Goal: Information Seeking & Learning: Learn about a topic

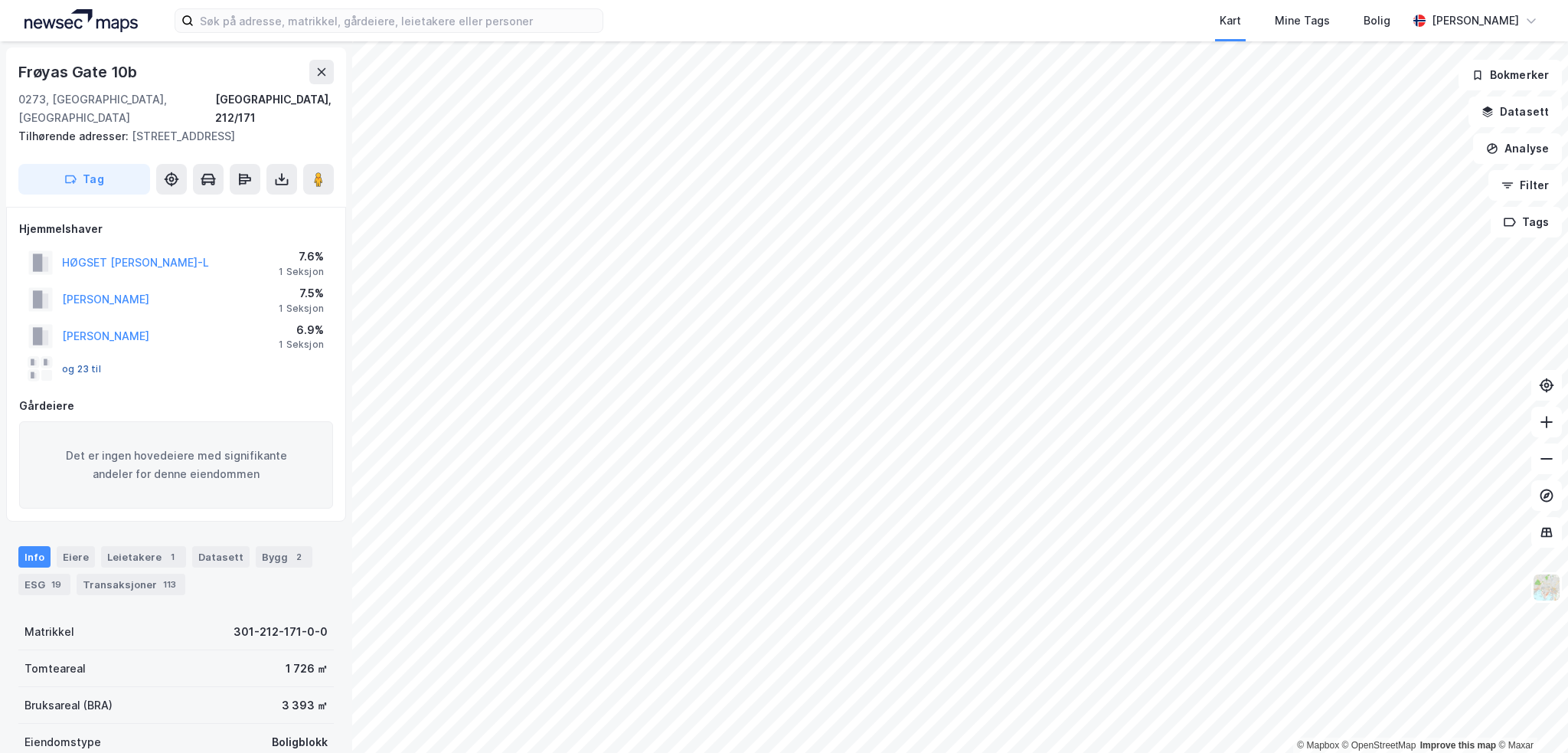
click at [0, 0] on button "og 23 til" at bounding box center [0, 0] width 0 height 0
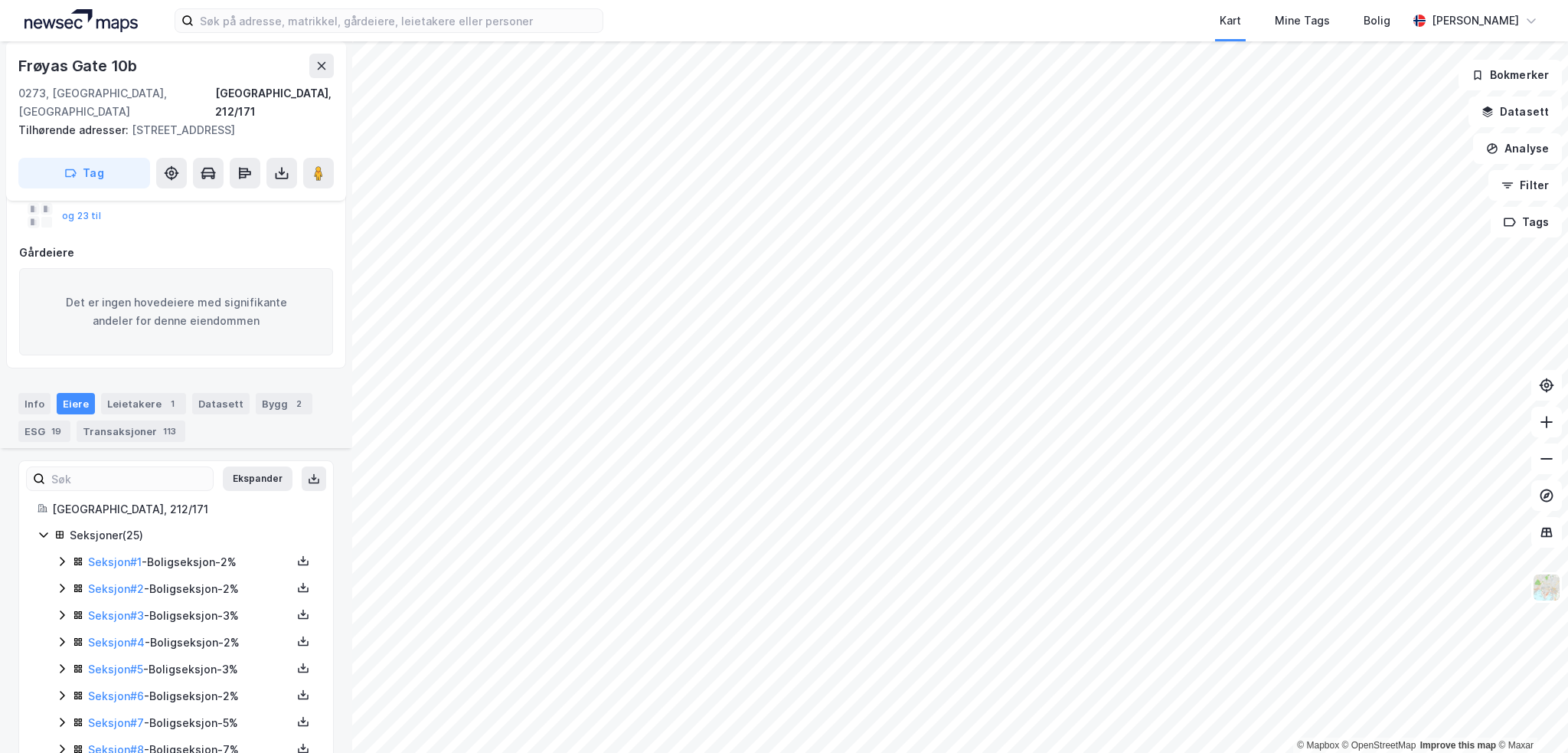
scroll to position [153, 0]
click at [118, 393] on div "Leietakere 1" at bounding box center [143, 403] width 85 height 21
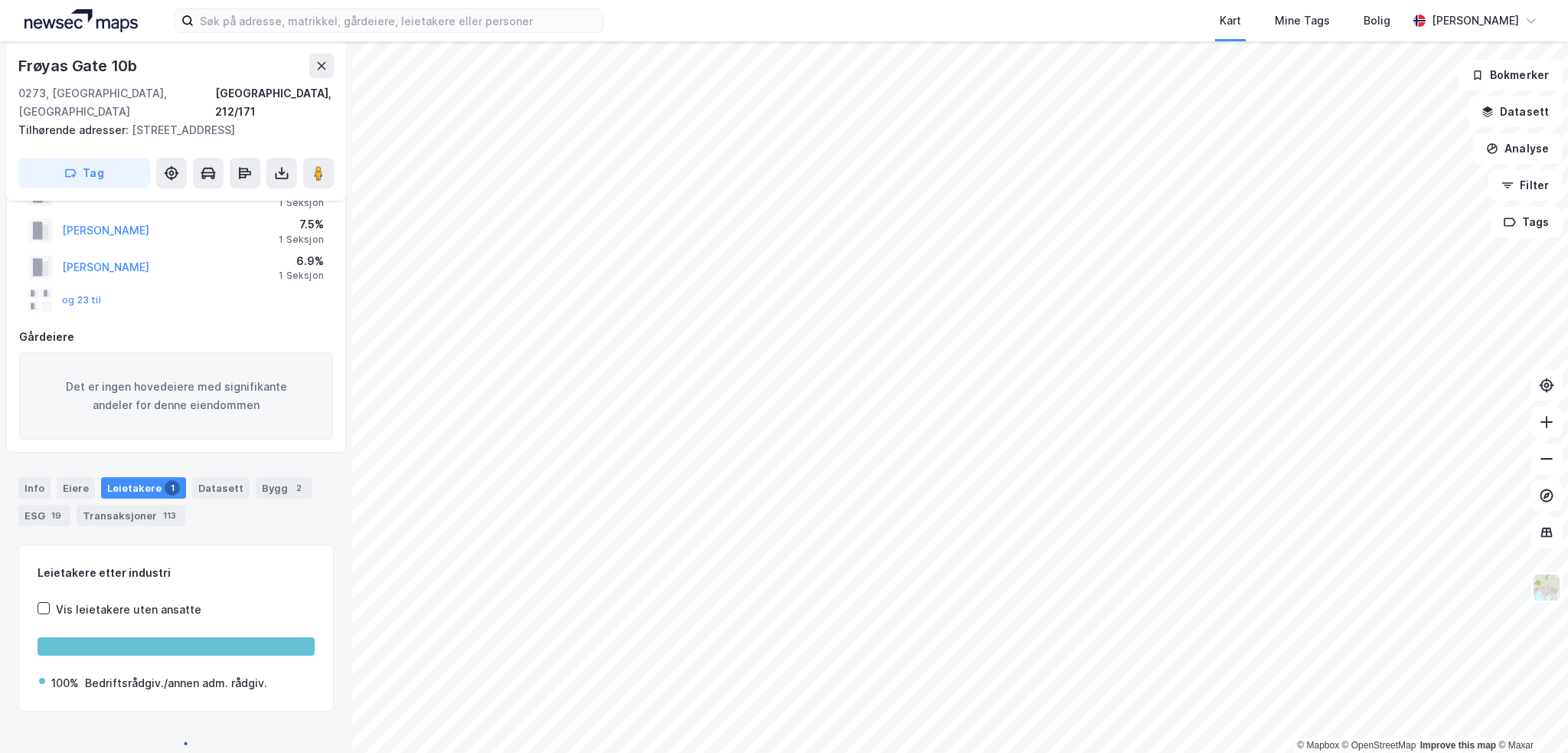
scroll to position [151, 0]
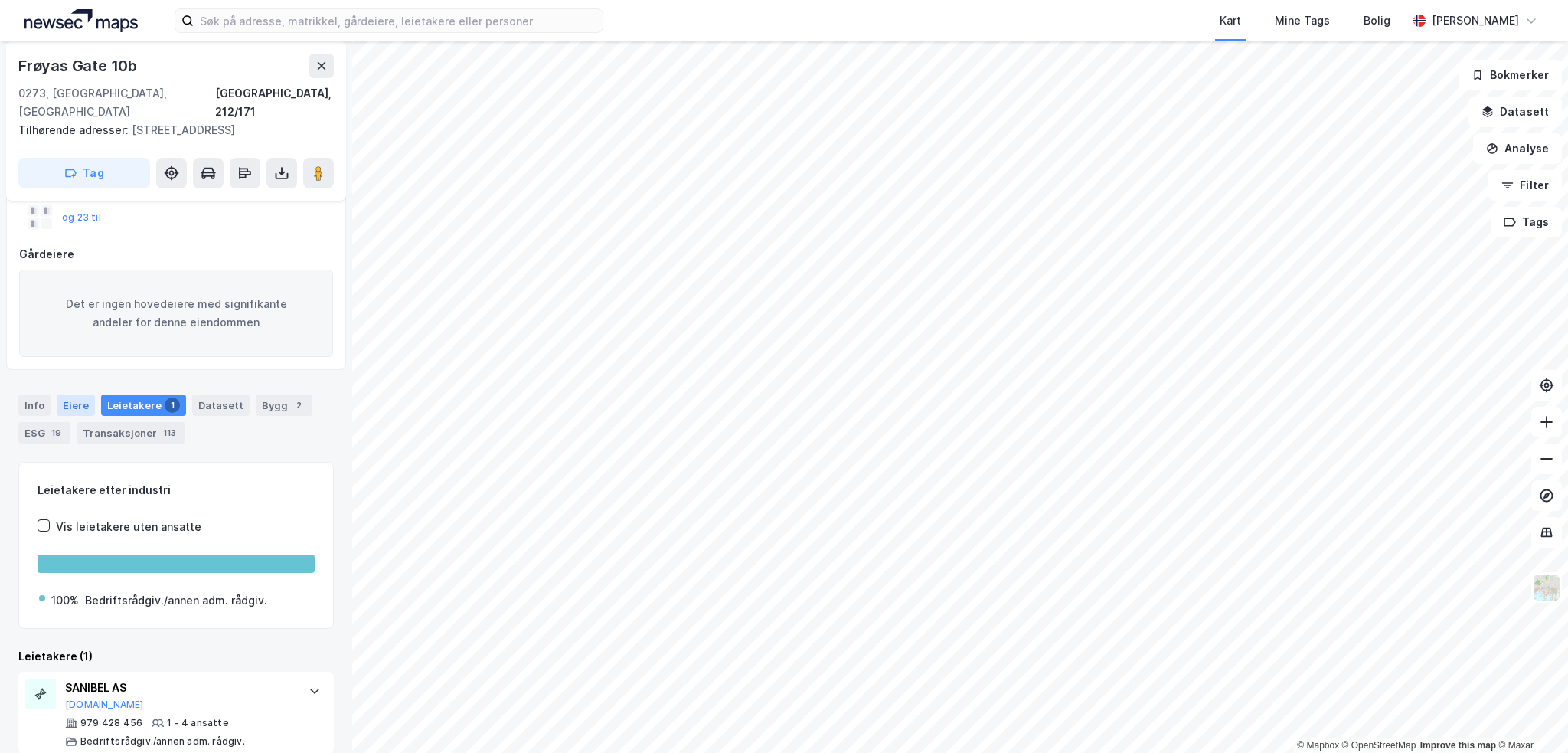
click at [74, 394] on div "Eiere" at bounding box center [76, 405] width 38 height 21
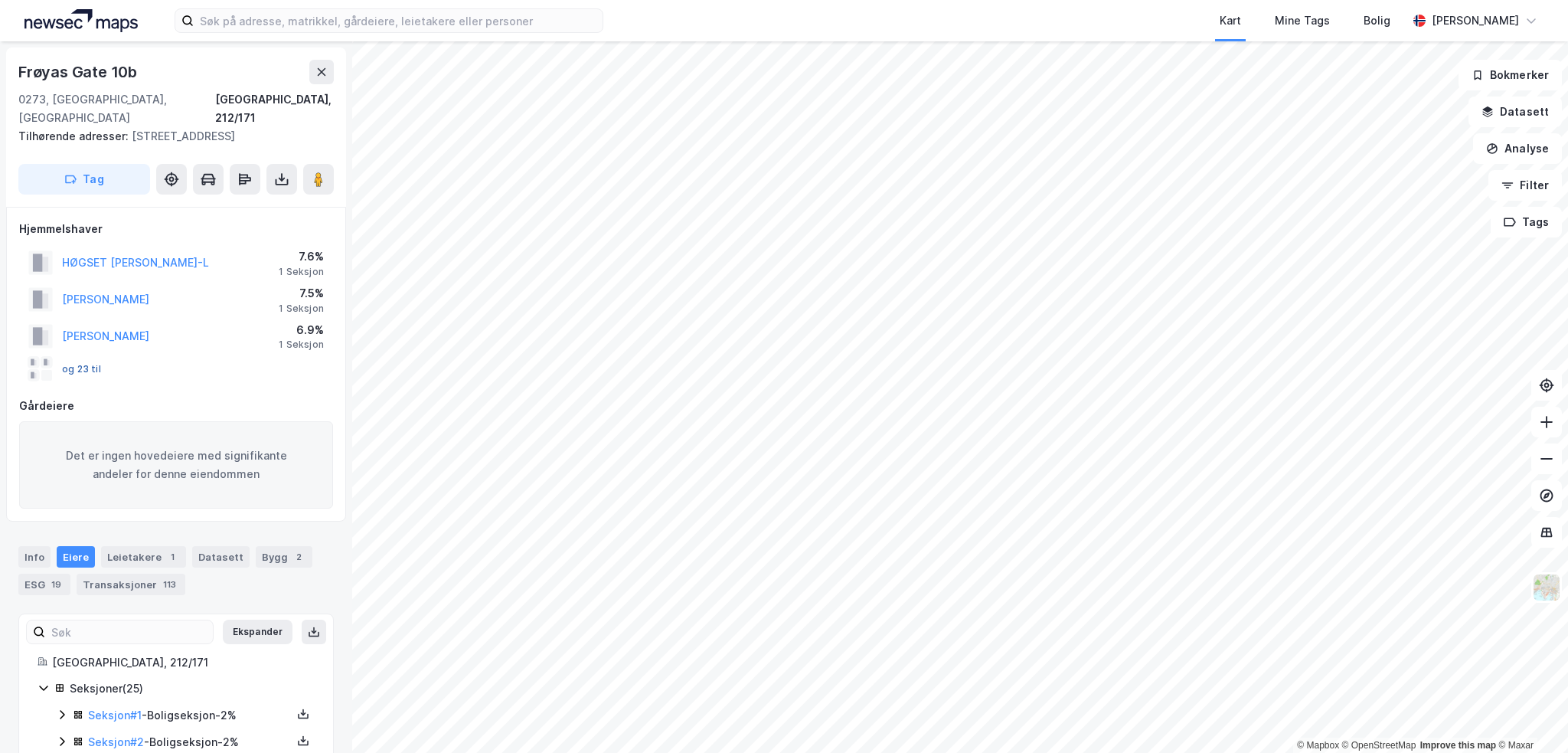
click at [0, 0] on button "og 23 til" at bounding box center [0, 0] width 0 height 0
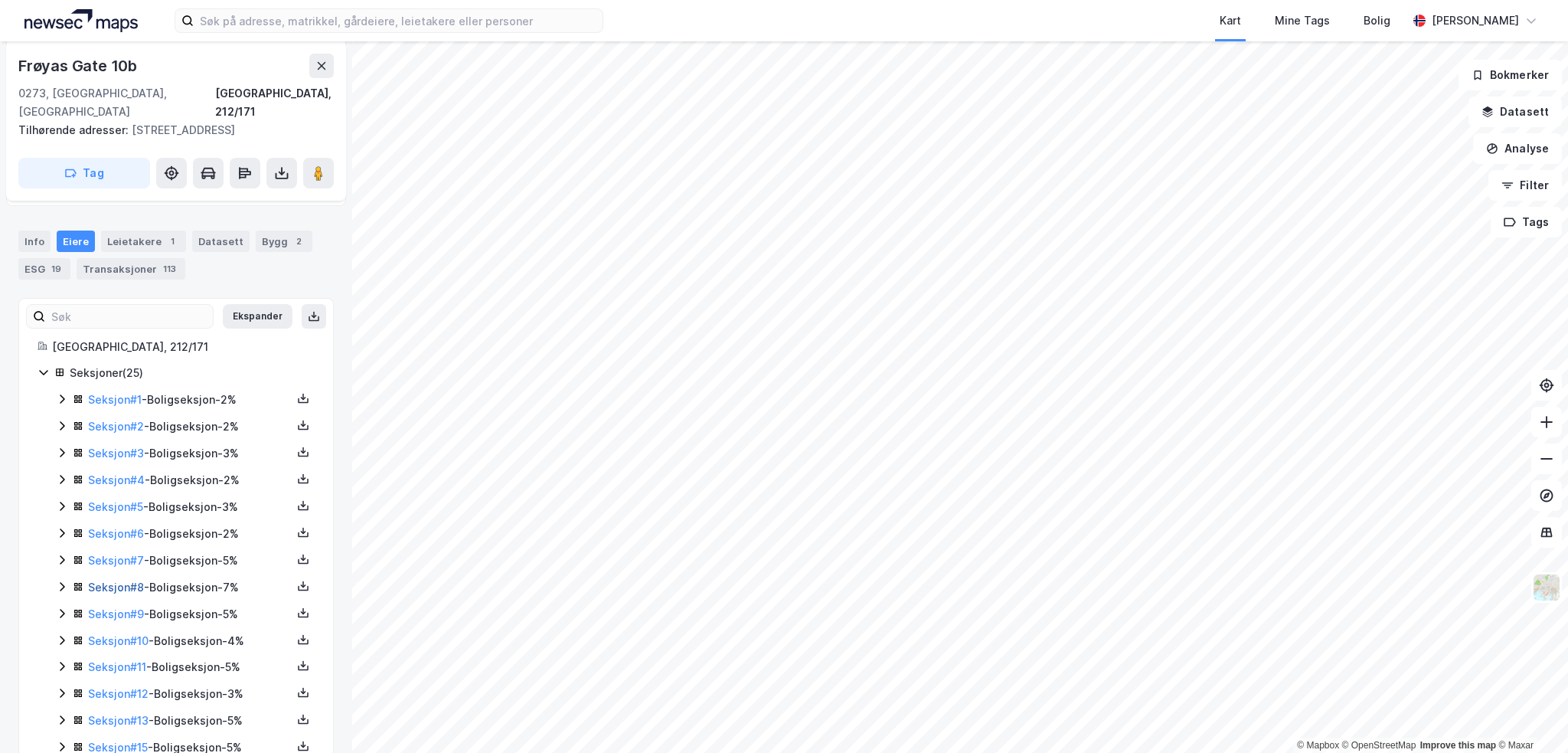
click at [136, 580] on link "Seksjon # 8" at bounding box center [116, 587] width 56 height 13
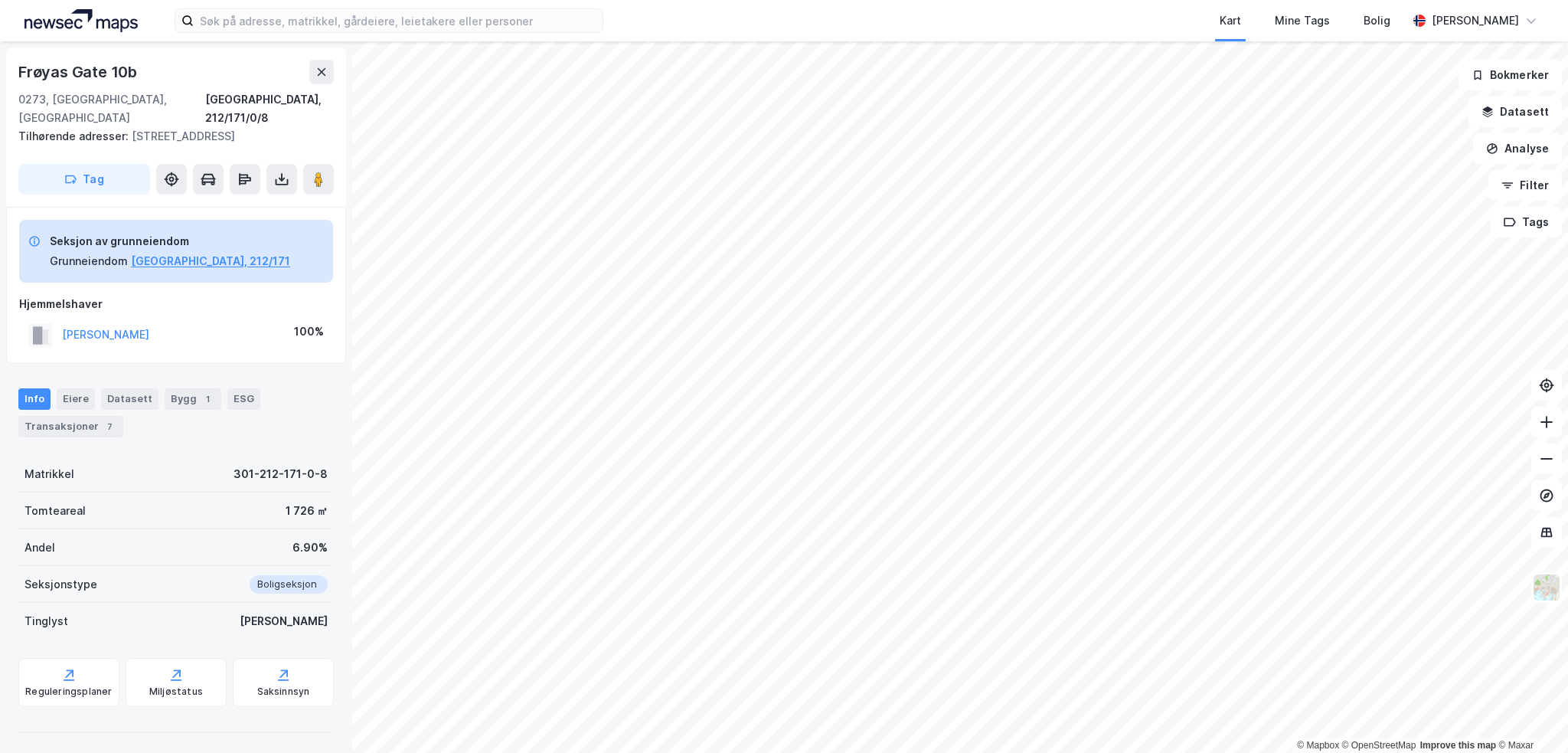
scroll to position [33, 0]
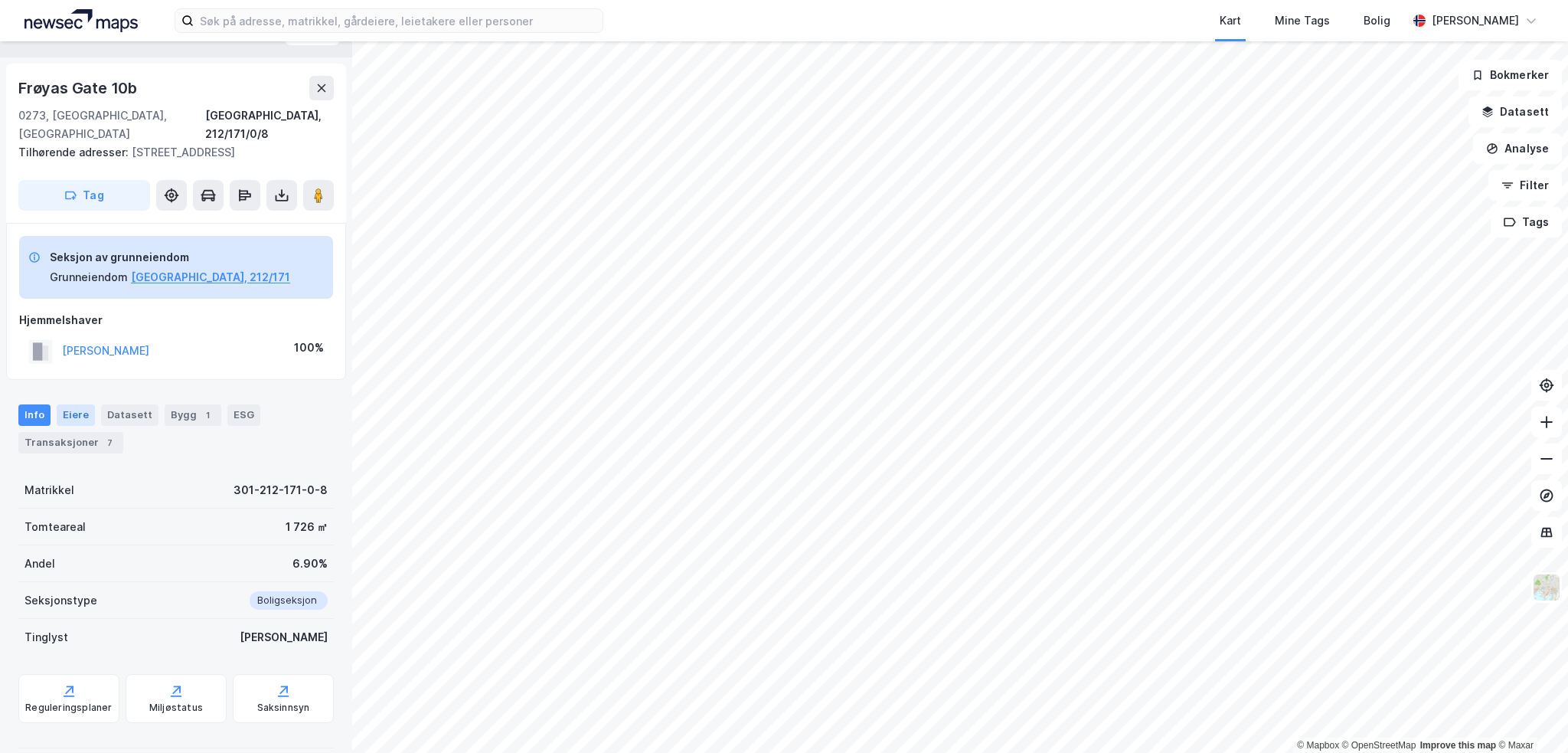
click at [61, 404] on div "Eiere" at bounding box center [76, 415] width 38 height 21
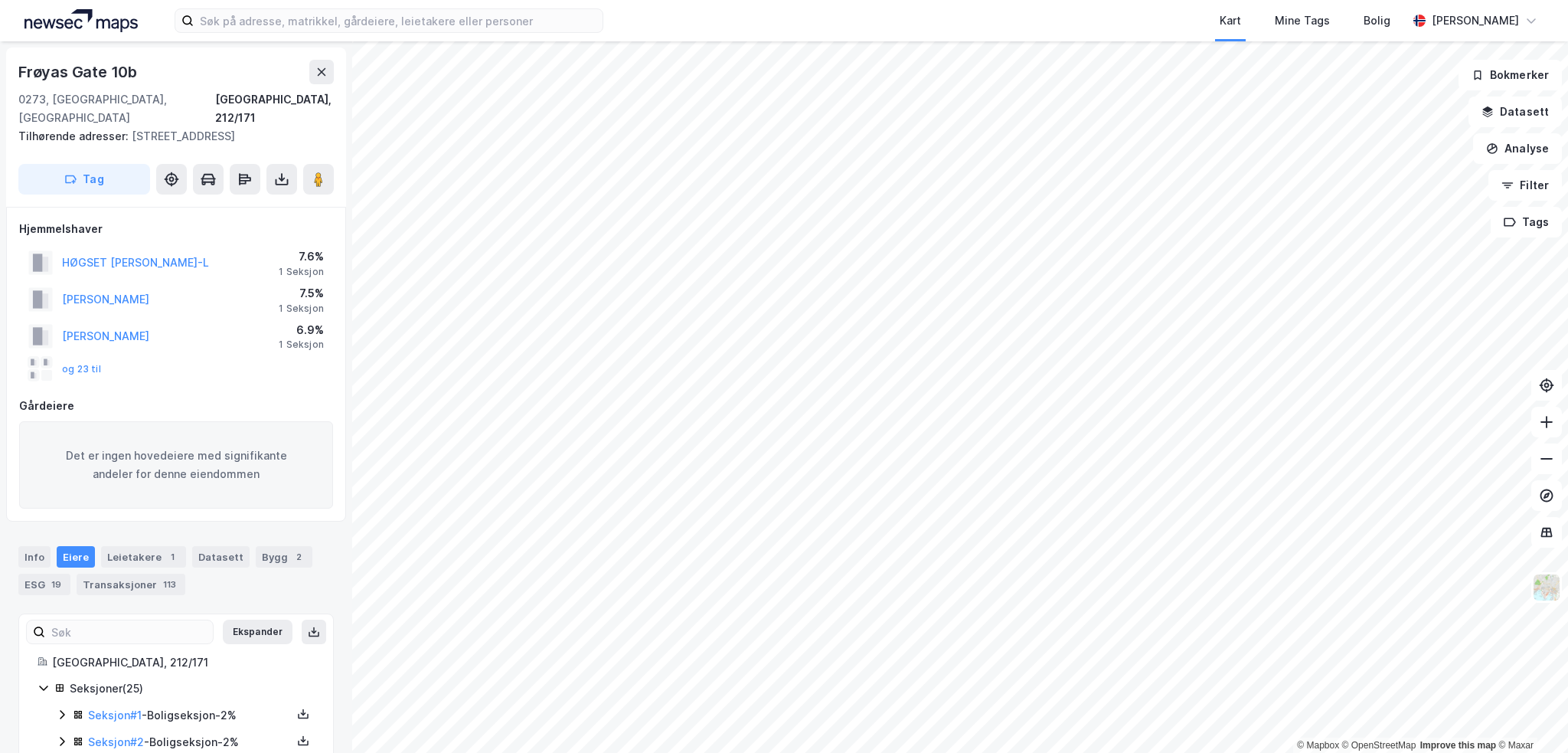
scroll to position [33, 0]
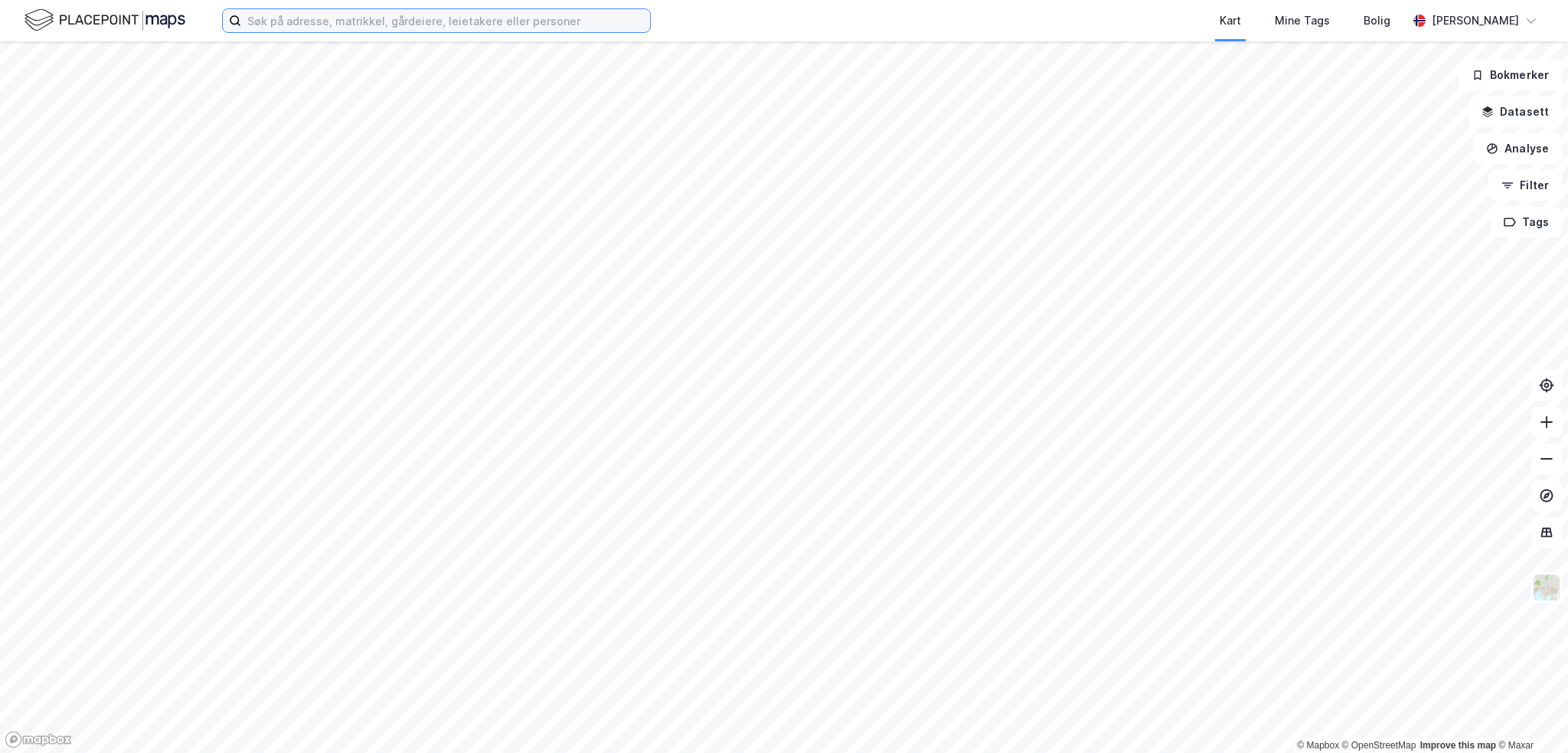
click at [306, 21] on input at bounding box center [445, 21] width 409 height 23
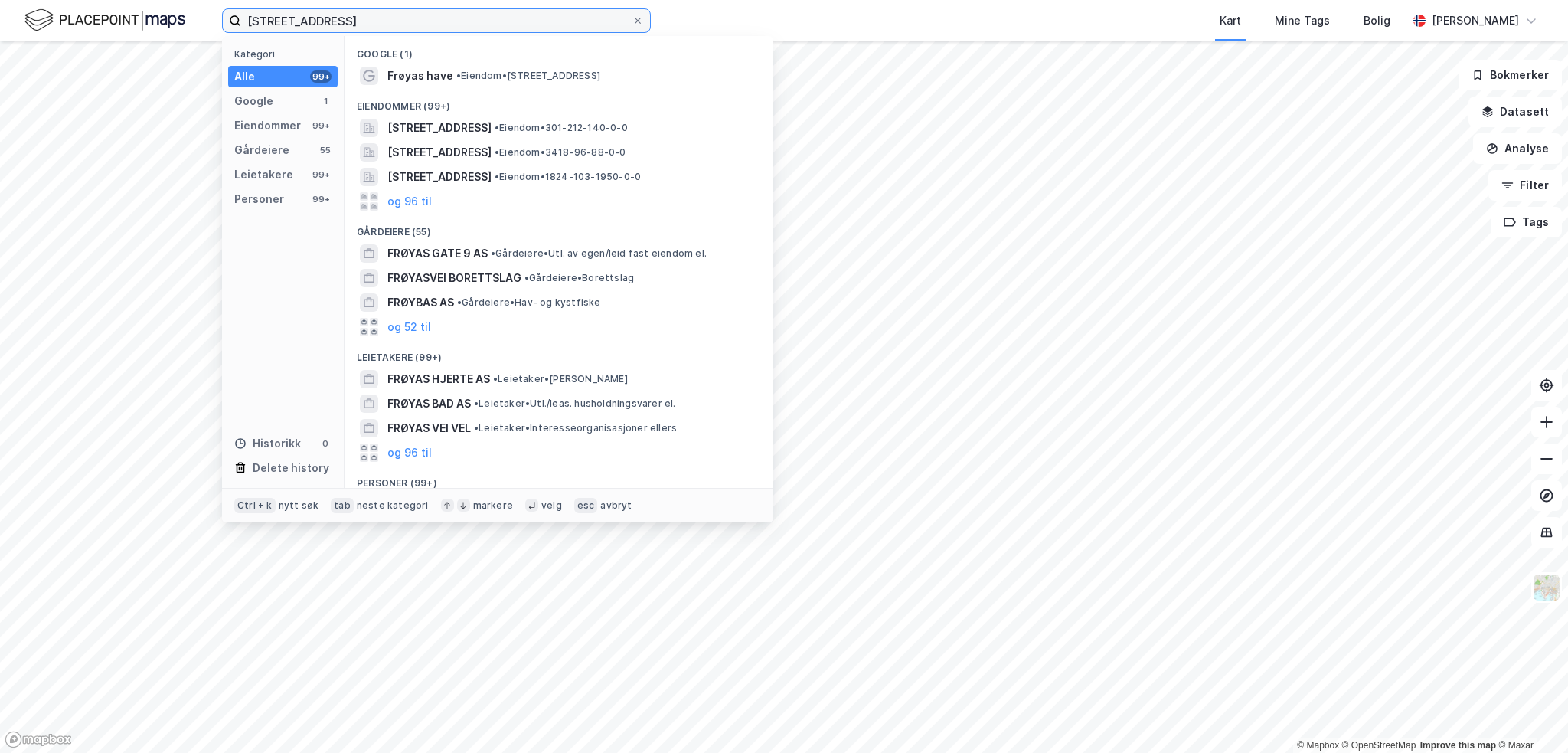
type input "[STREET_ADDRESS]"
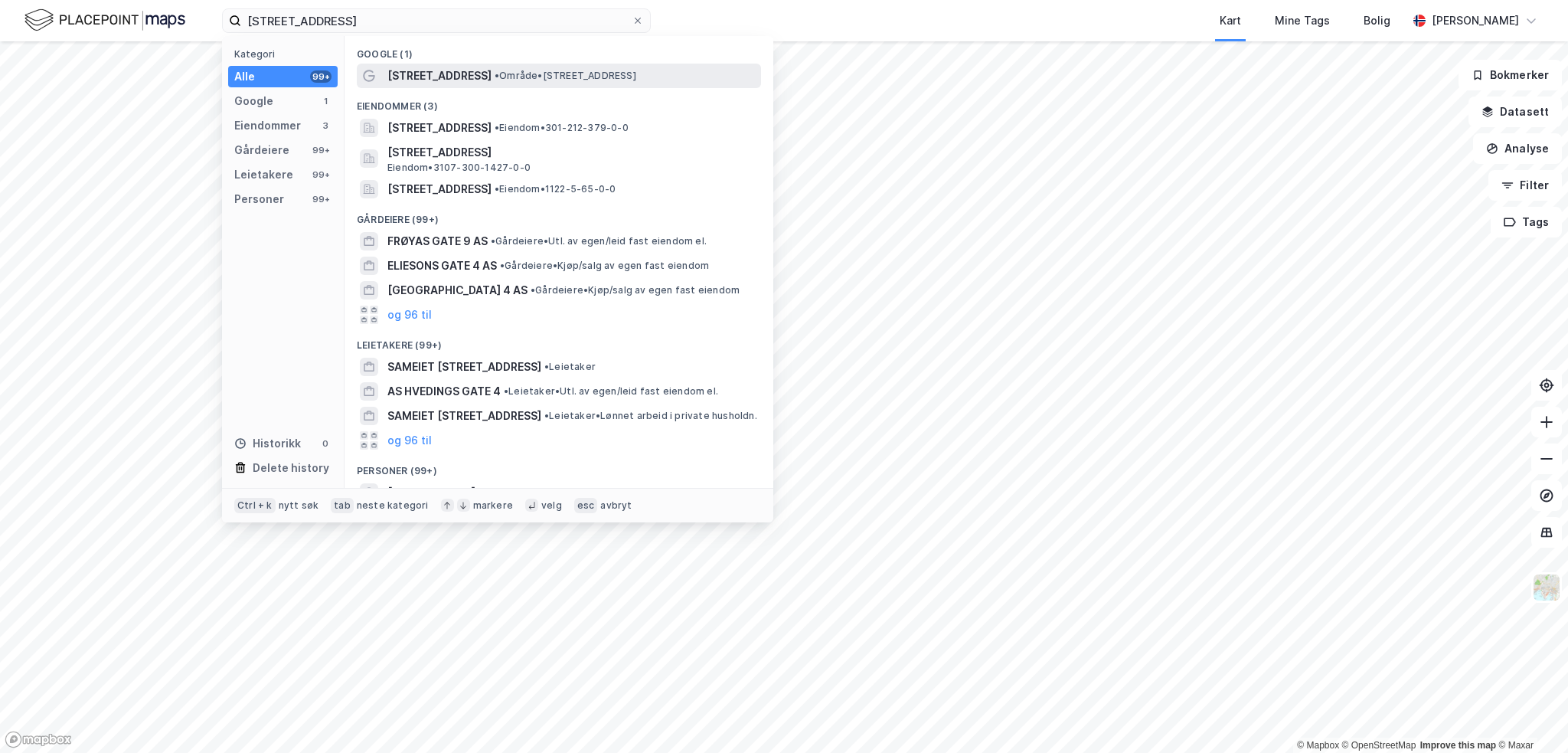
click at [431, 71] on span "[STREET_ADDRESS]" at bounding box center [440, 76] width 104 height 18
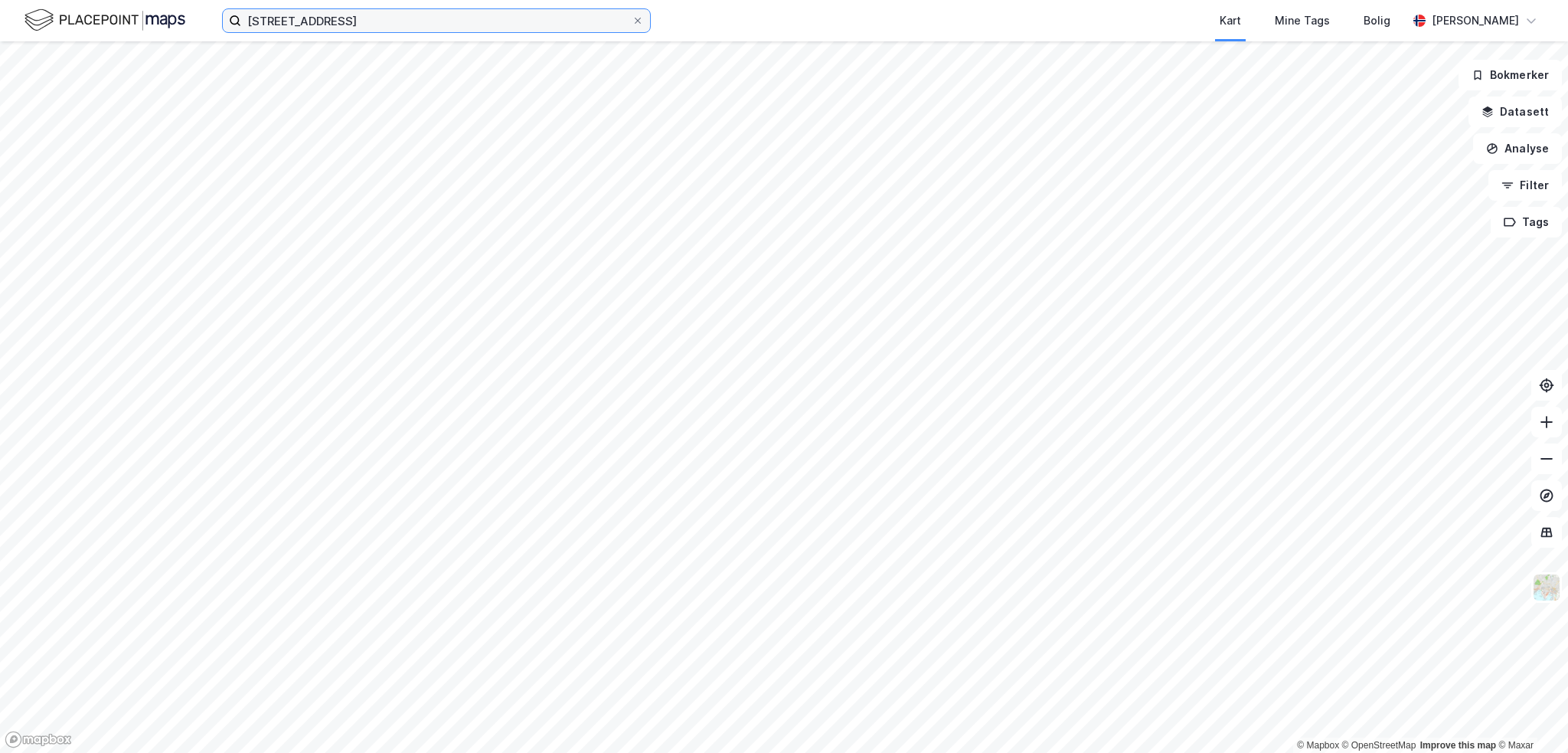
click at [355, 21] on input "[STREET_ADDRESS]" at bounding box center [436, 21] width 391 height 23
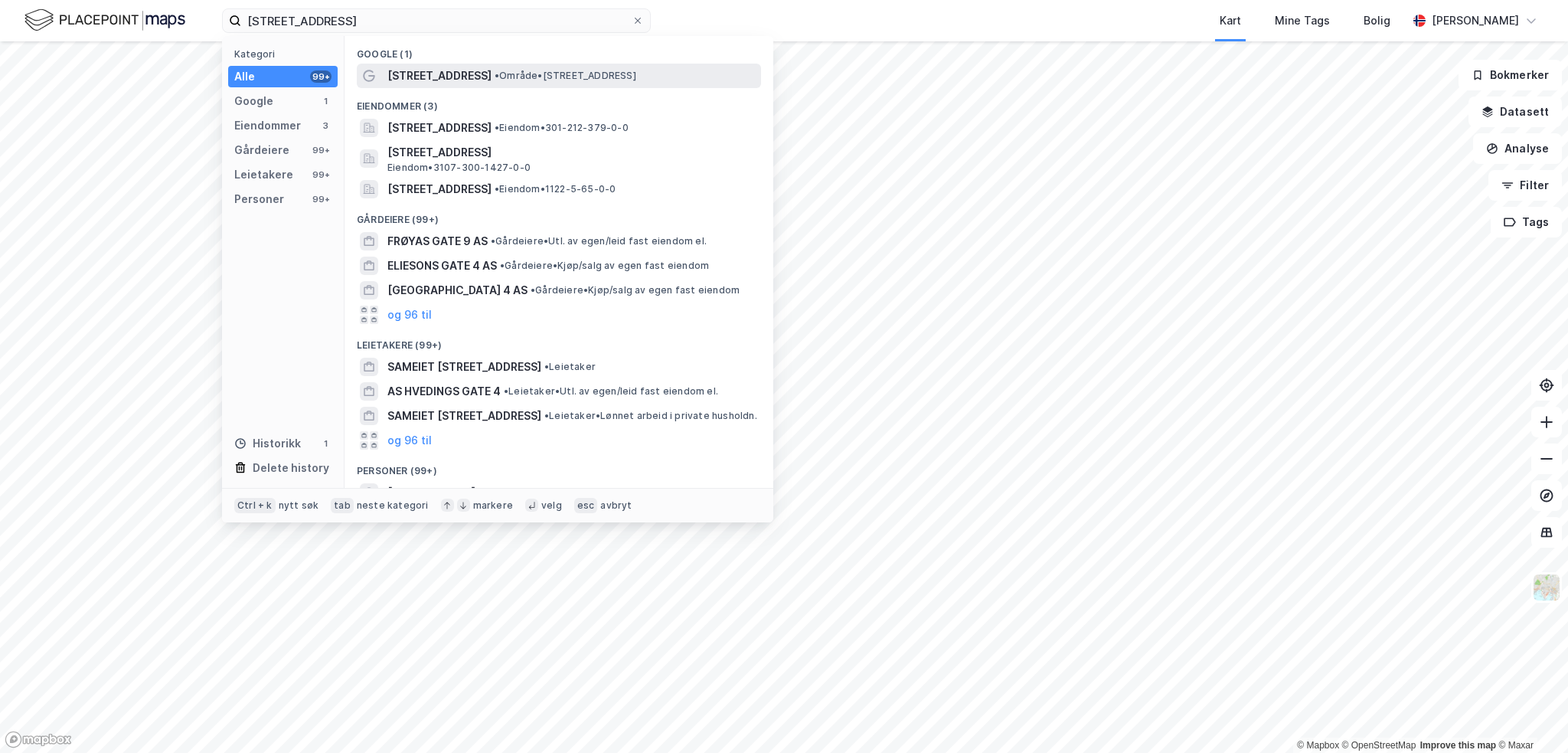
click at [495, 78] on span "• Område • [STREET_ADDRESS]" at bounding box center [565, 75] width 141 height 12
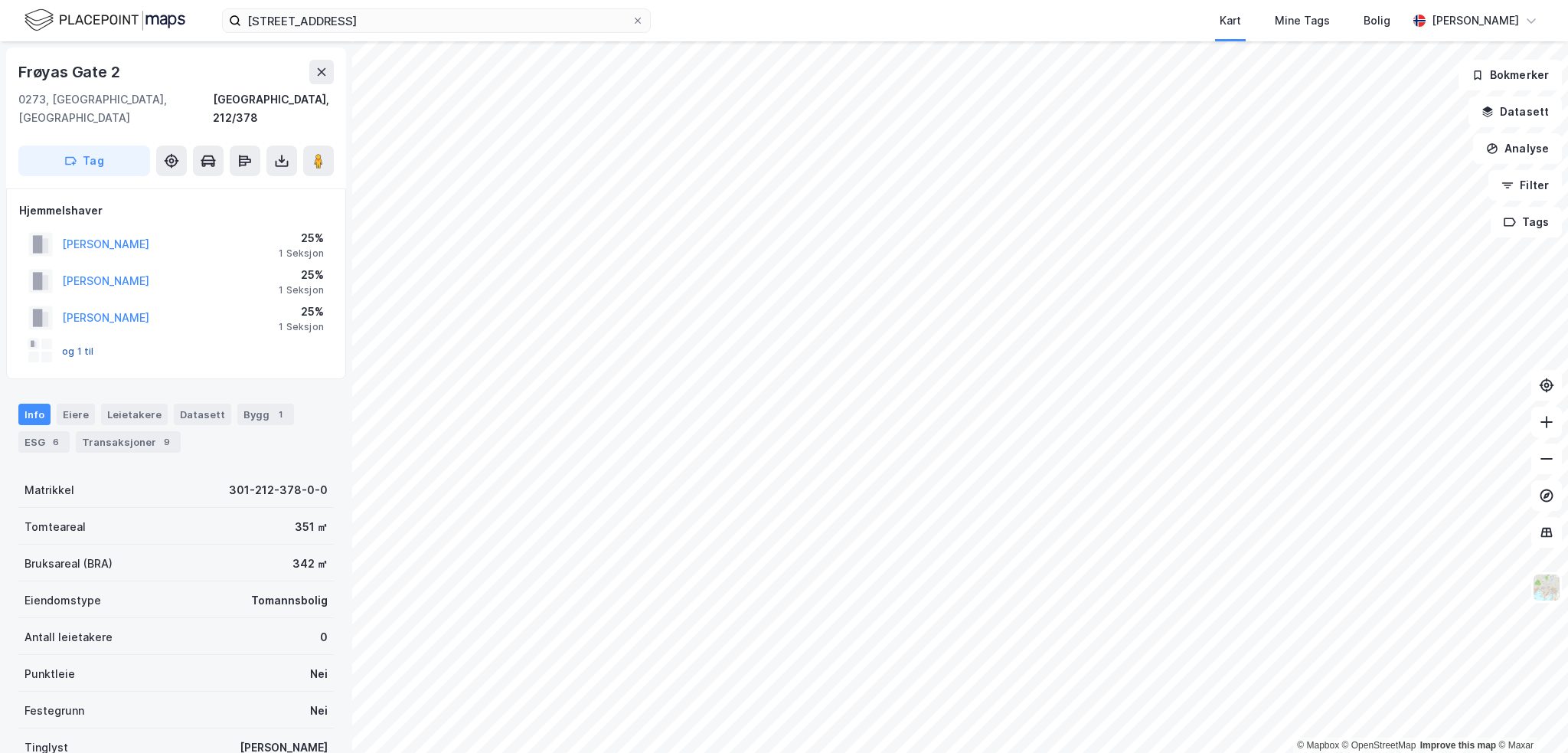
click at [0, 0] on button "og 1 til" at bounding box center [0, 0] width 0 height 0
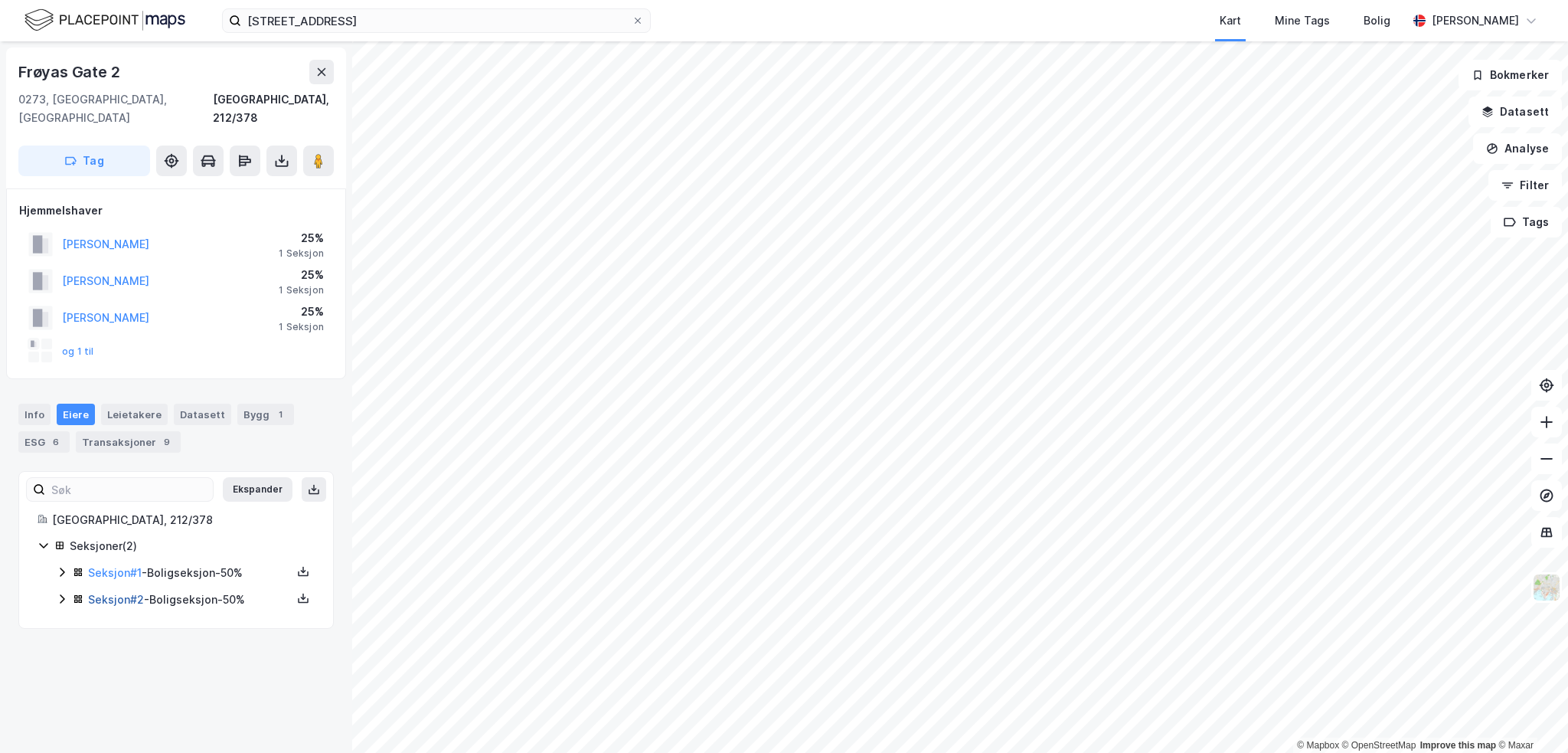
click at [104, 593] on link "Seksjon # 2" at bounding box center [116, 599] width 56 height 13
click at [132, 566] on link "Seksjon # 1" at bounding box center [115, 573] width 54 height 13
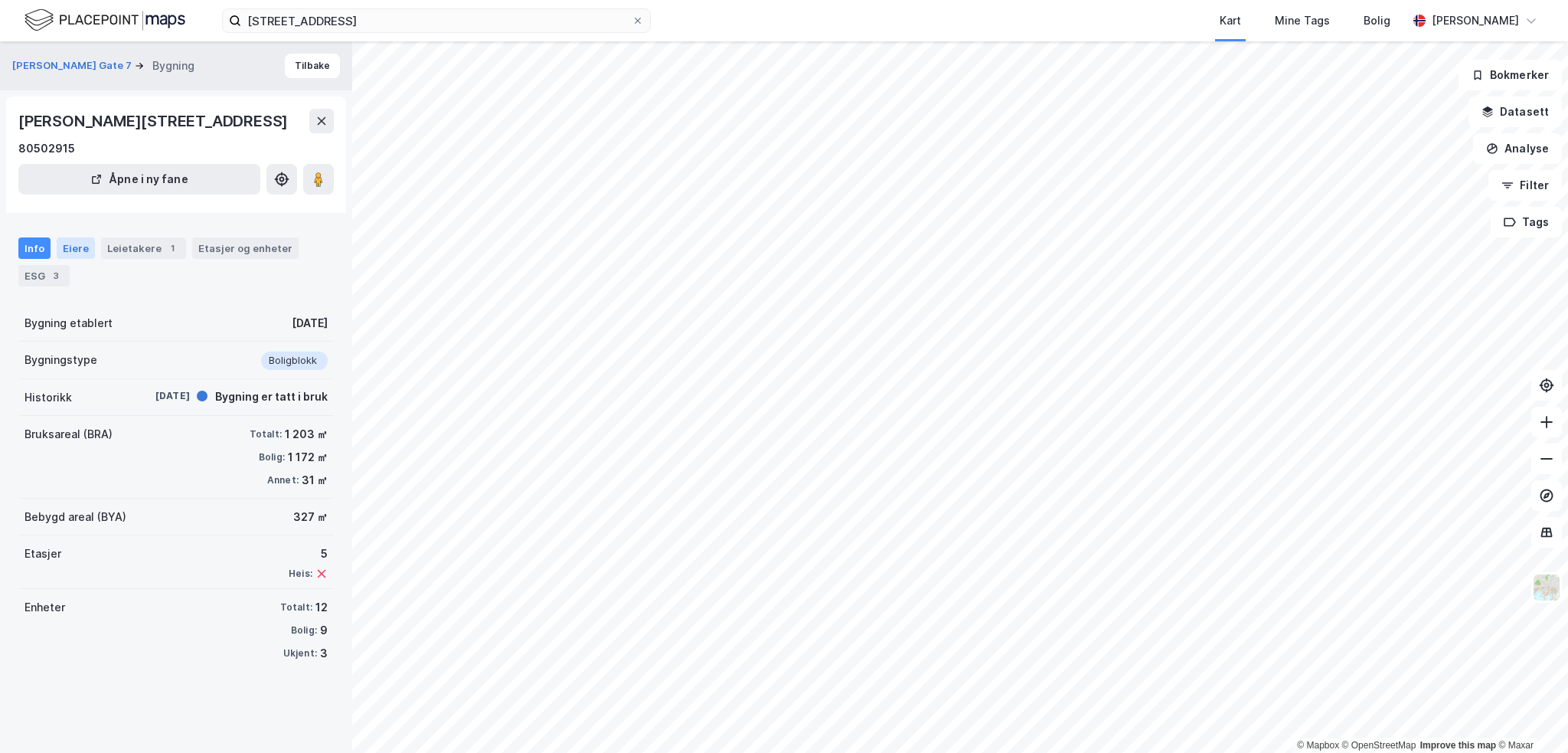
click at [76, 244] on div "Eiere" at bounding box center [76, 248] width 38 height 21
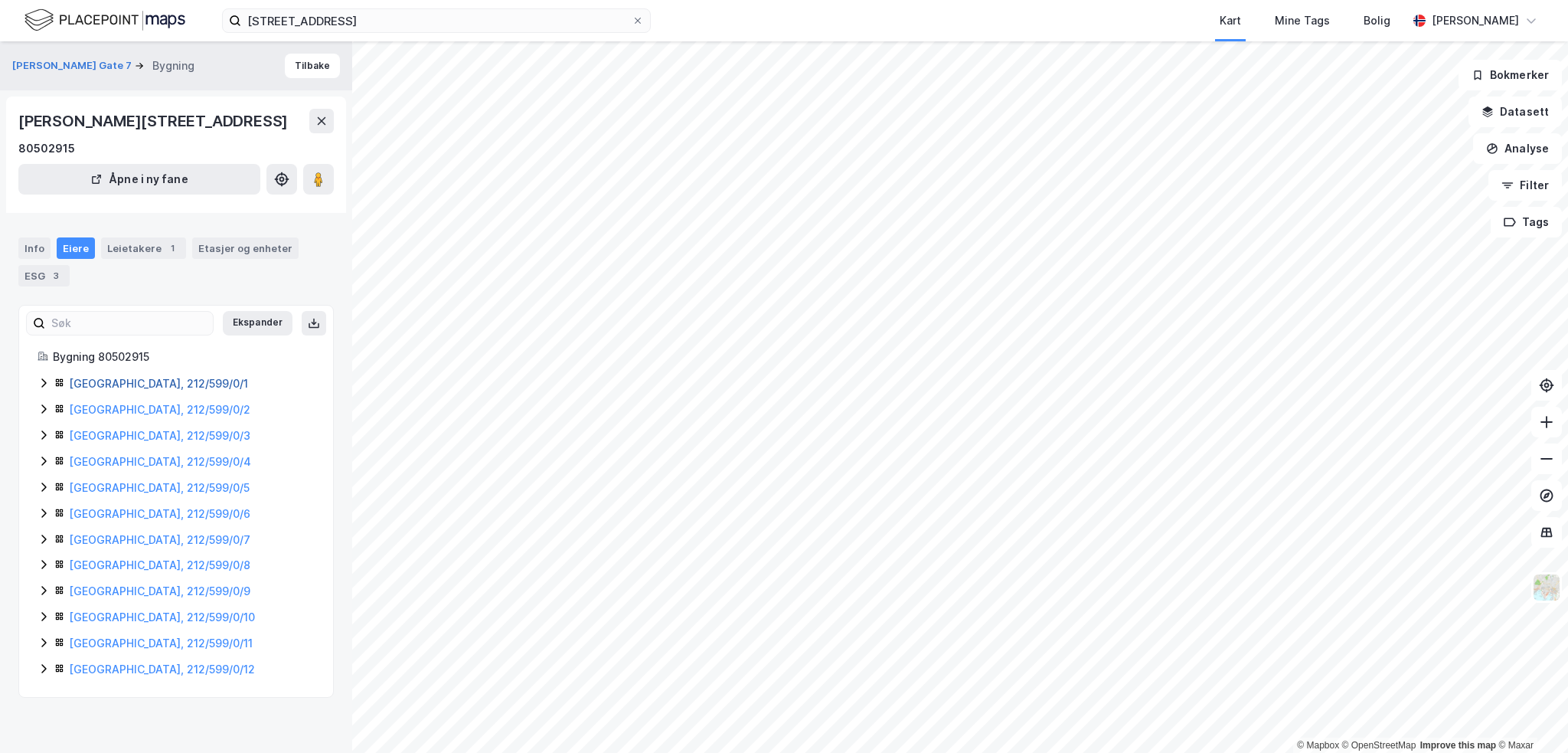
click at [136, 383] on link "[GEOGRAPHIC_DATA], 212/599/0/1" at bounding box center [158, 384] width 179 height 13
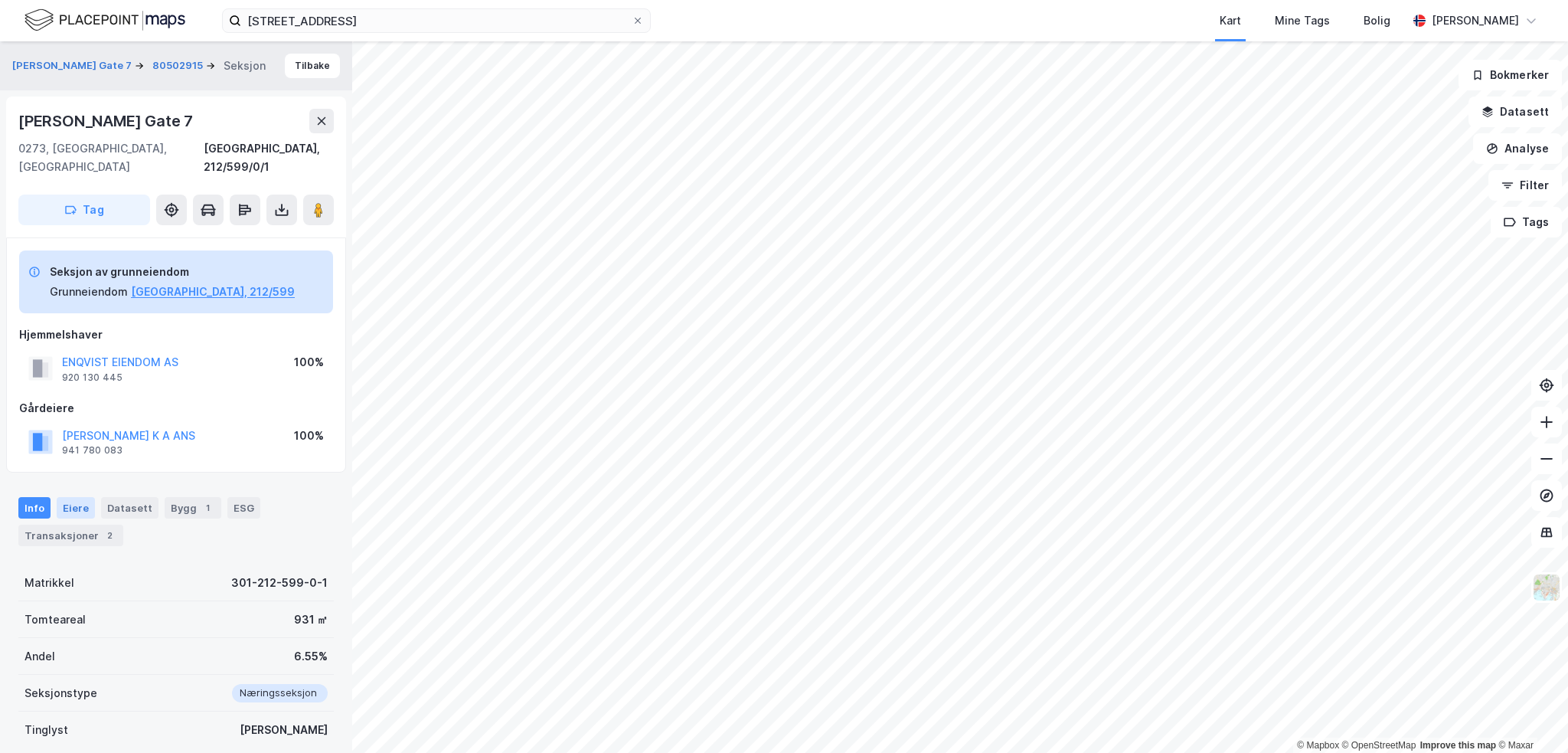
click at [65, 497] on div "Eiere" at bounding box center [76, 508] width 38 height 21
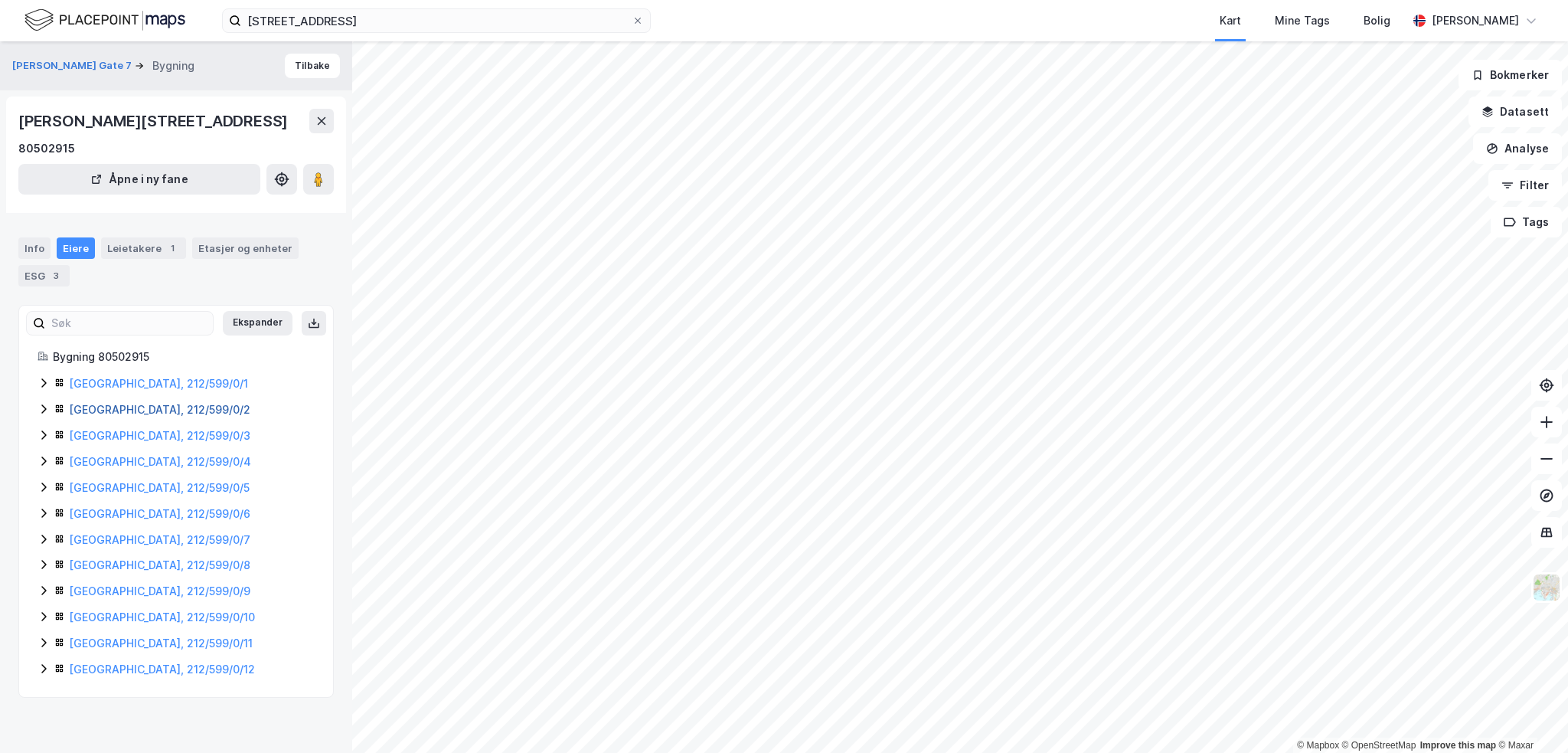
click at [116, 410] on link "[GEOGRAPHIC_DATA], 212/599/0/2" at bounding box center [159, 409] width 182 height 13
click at [107, 438] on link "[GEOGRAPHIC_DATA], 212/599/0/3" at bounding box center [159, 436] width 182 height 13
click at [104, 462] on link "[GEOGRAPHIC_DATA], 212/599/0/4" at bounding box center [159, 461] width 183 height 13
click at [140, 457] on link "[GEOGRAPHIC_DATA], 212/599/0/4" at bounding box center [159, 461] width 183 height 13
click at [116, 485] on link "[GEOGRAPHIC_DATA], 212/599/0/5" at bounding box center [159, 488] width 181 height 13
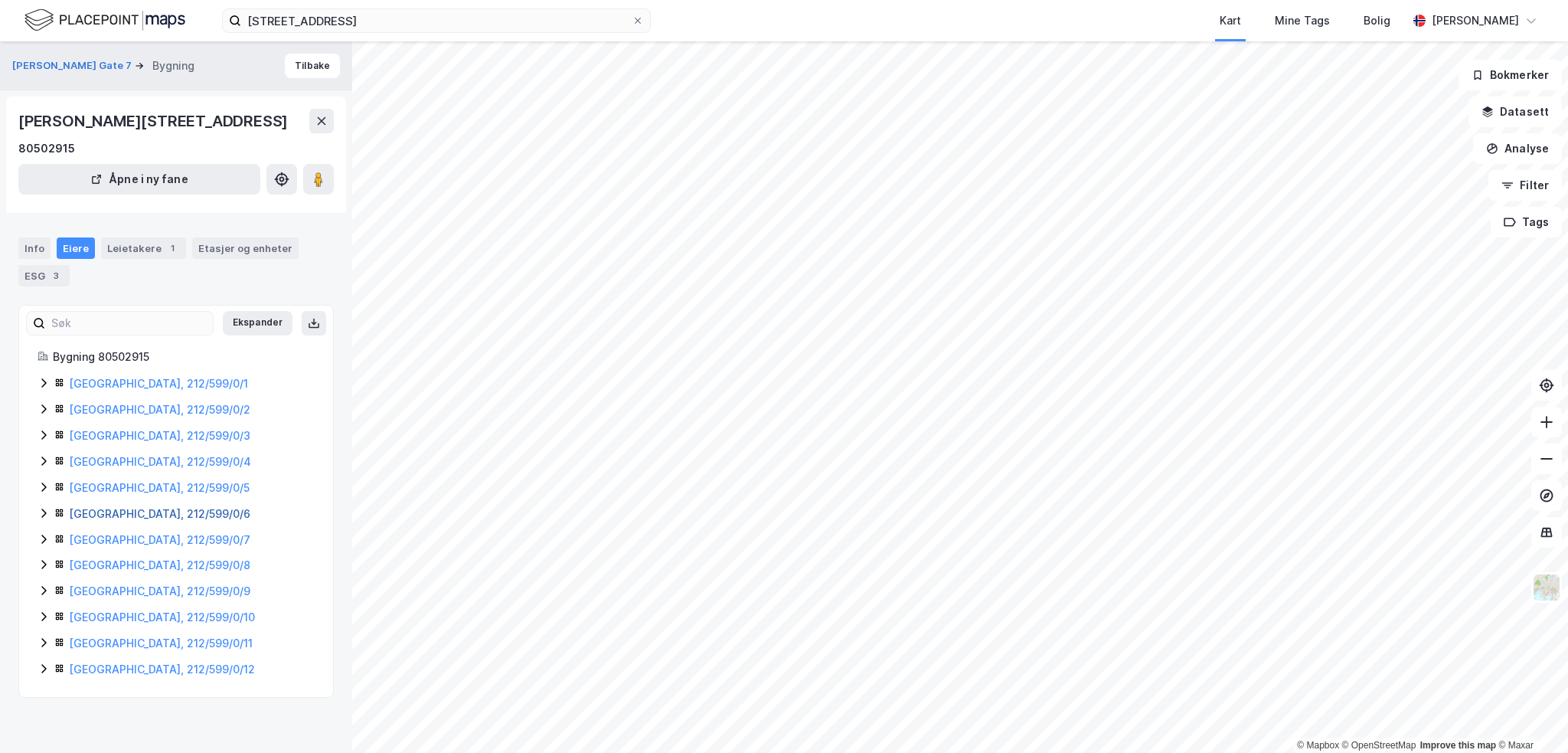
click at [102, 509] on link "[GEOGRAPHIC_DATA], 212/599/0/6" at bounding box center [159, 513] width 182 height 13
click at [125, 537] on link "[GEOGRAPHIC_DATA], 212/599/0/7" at bounding box center [159, 540] width 182 height 13
click at [112, 565] on link "[GEOGRAPHIC_DATA], 212/599/0/8" at bounding box center [159, 565] width 182 height 13
click at [126, 569] on link "[GEOGRAPHIC_DATA], 212/599/0/8" at bounding box center [159, 565] width 182 height 13
click at [102, 593] on link "[GEOGRAPHIC_DATA], 212/599/0/9" at bounding box center [159, 591] width 182 height 13
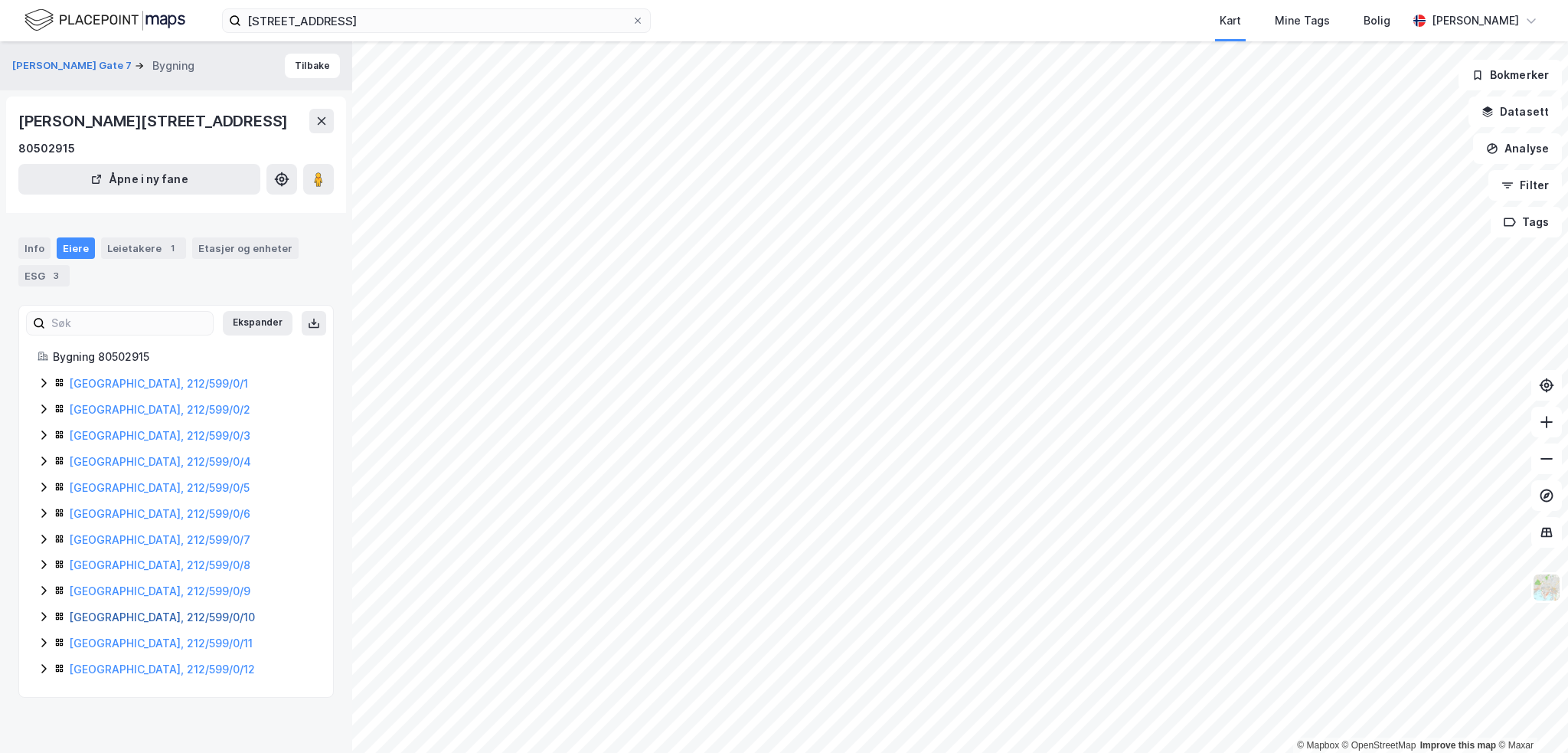
click at [132, 613] on link "[GEOGRAPHIC_DATA], 212/599/0/10" at bounding box center [161, 617] width 186 height 13
click at [101, 642] on link "[GEOGRAPHIC_DATA], 212/599/0/11" at bounding box center [160, 643] width 183 height 13
click at [111, 666] on link "[GEOGRAPHIC_DATA], 212/599/0/12" at bounding box center [161, 670] width 186 height 13
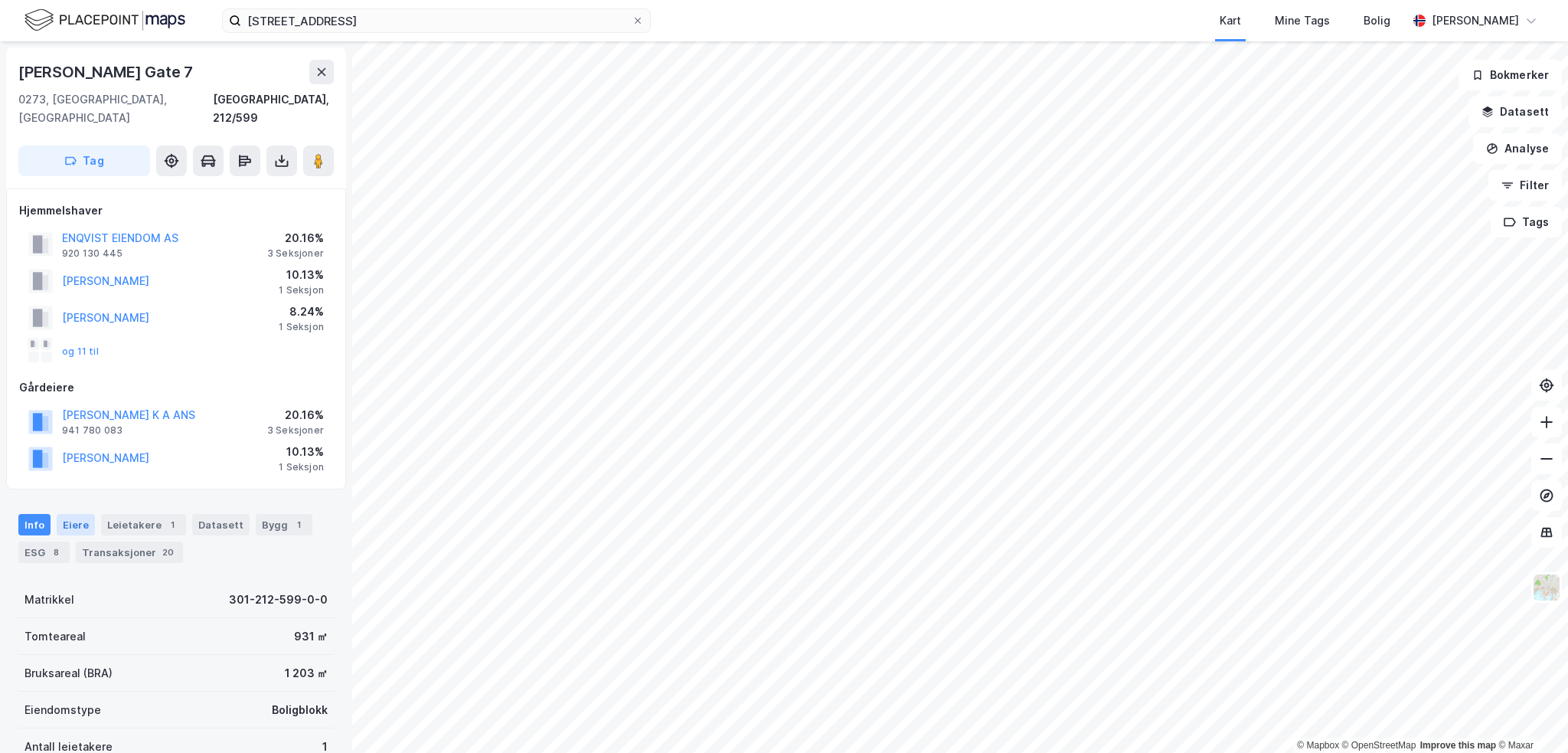
click at [71, 514] on div "Eiere" at bounding box center [76, 525] width 38 height 21
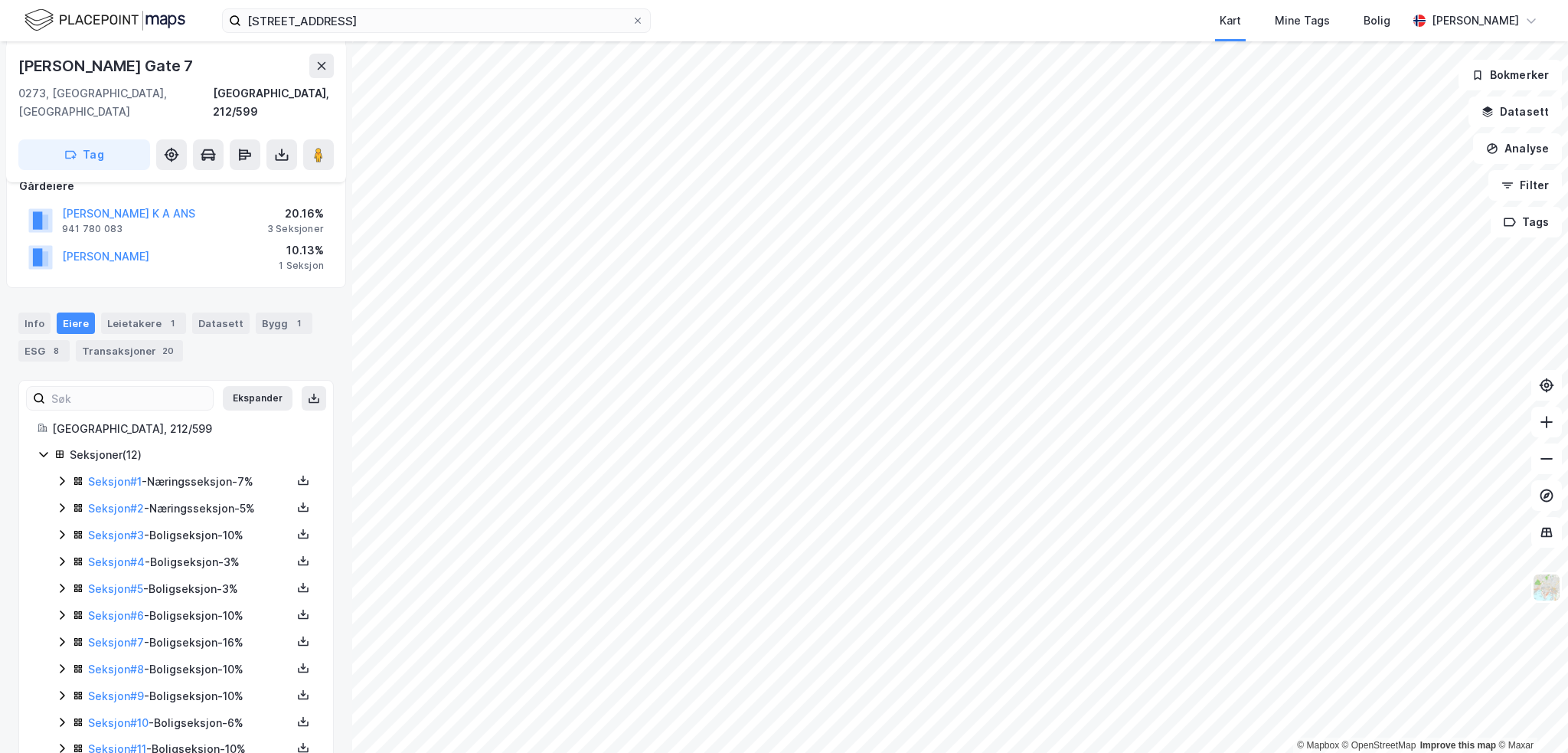
scroll to position [255, 0]
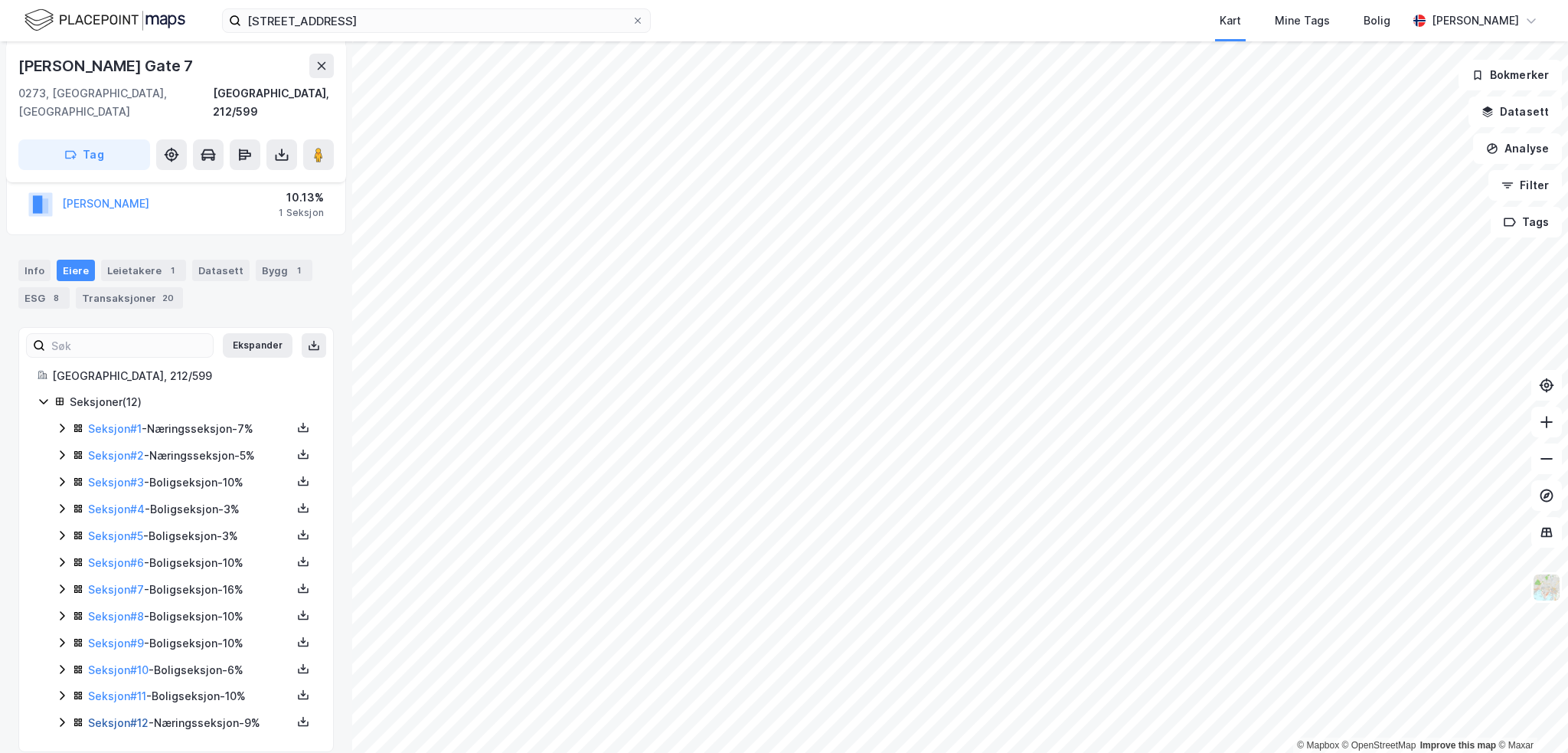
click at [98, 716] on link "Seksjon # 12" at bounding box center [118, 722] width 60 height 13
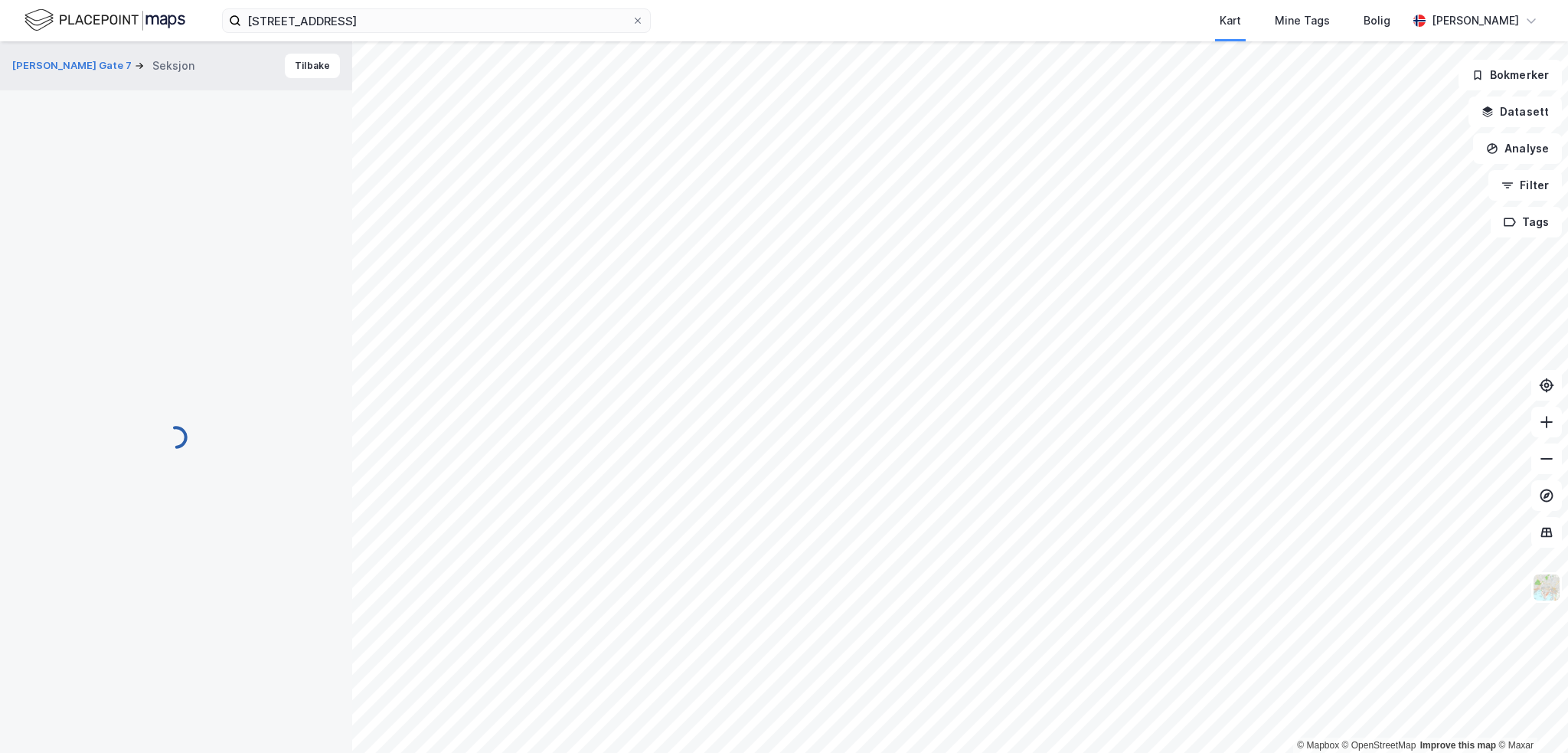
scroll to position [93, 0]
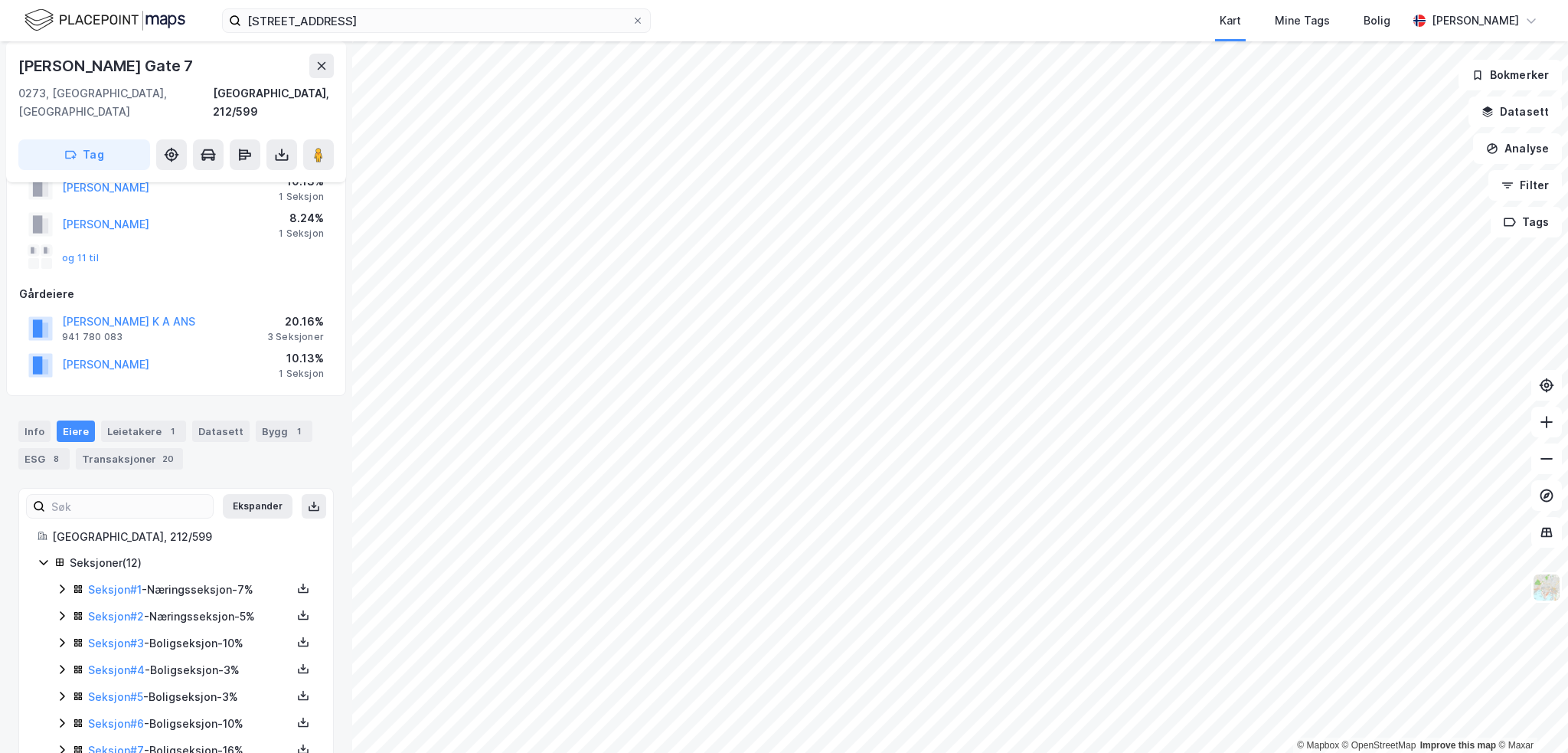
scroll to position [93, 0]
click at [104, 583] on link "Seksjon # 1" at bounding box center [115, 589] width 54 height 13
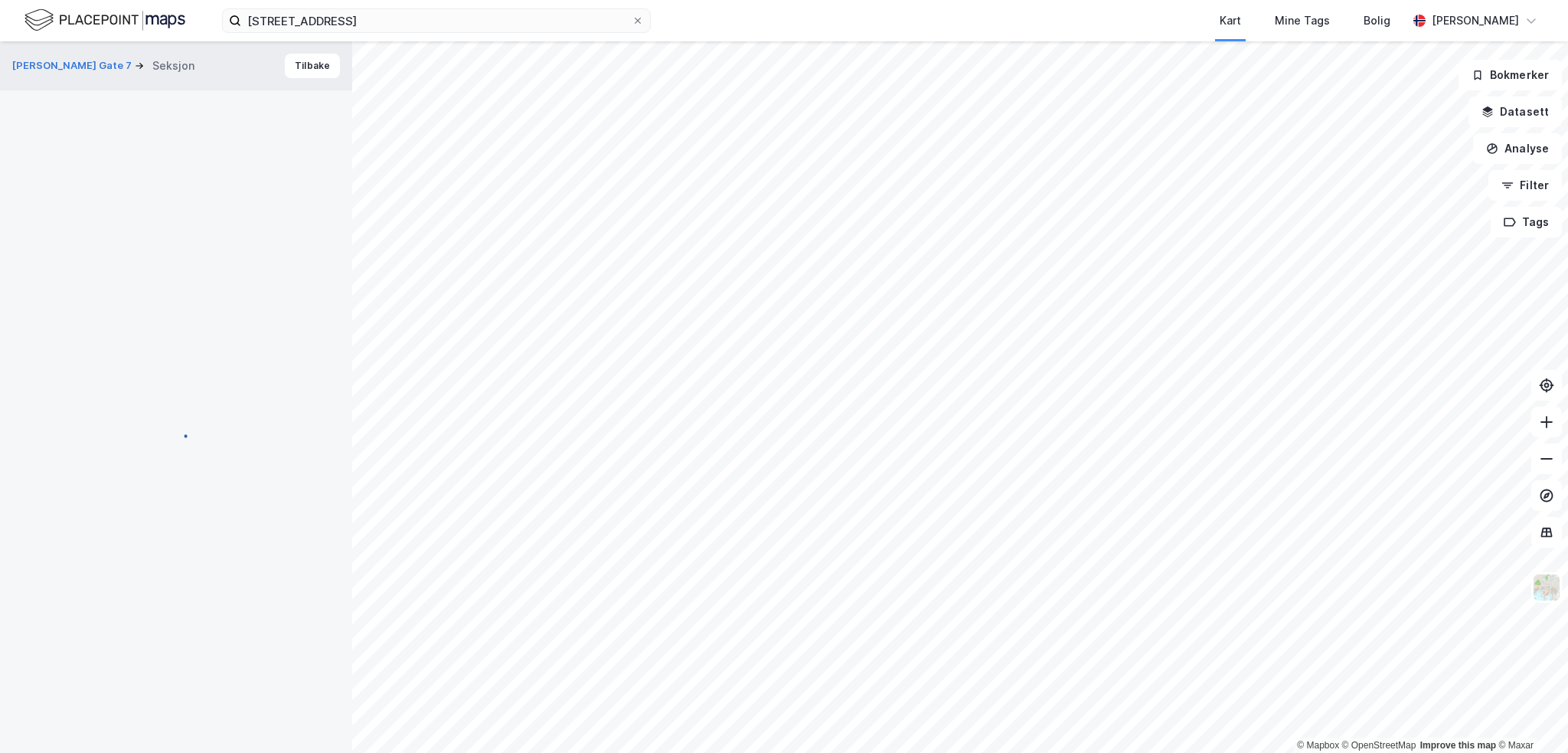
scroll to position [93, 0]
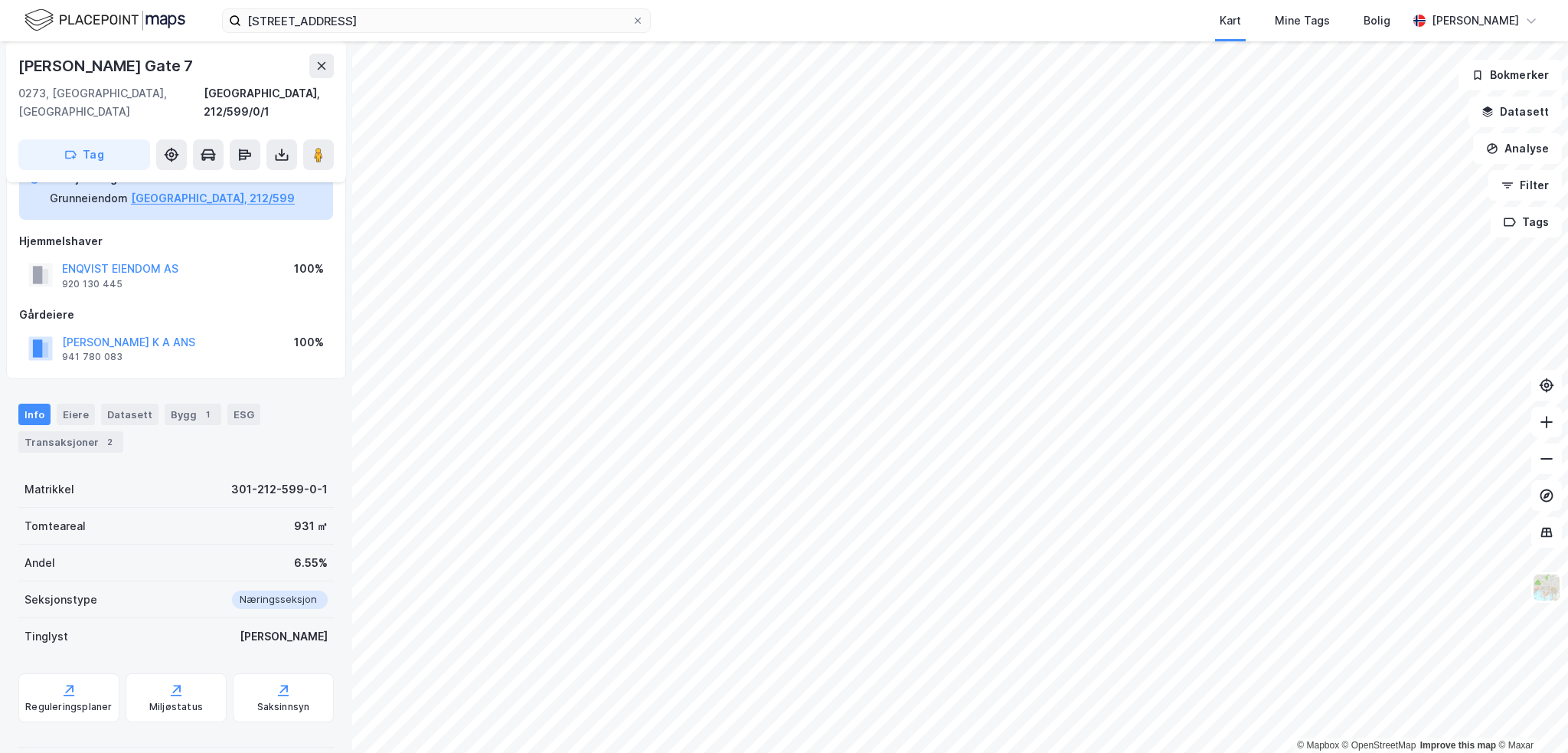
scroll to position [93, 0]
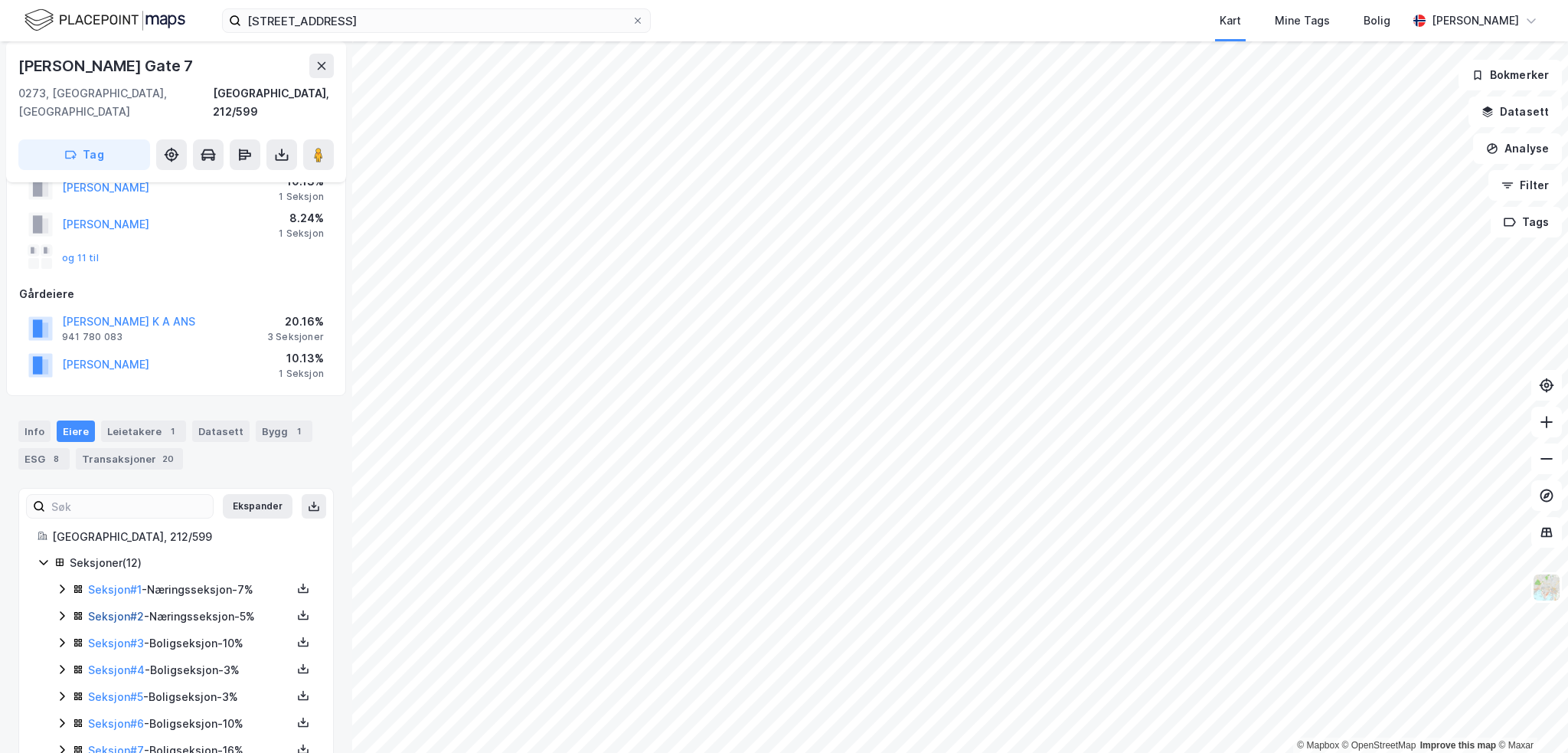
click at [110, 610] on link "Seksjon # 2" at bounding box center [116, 617] width 56 height 13
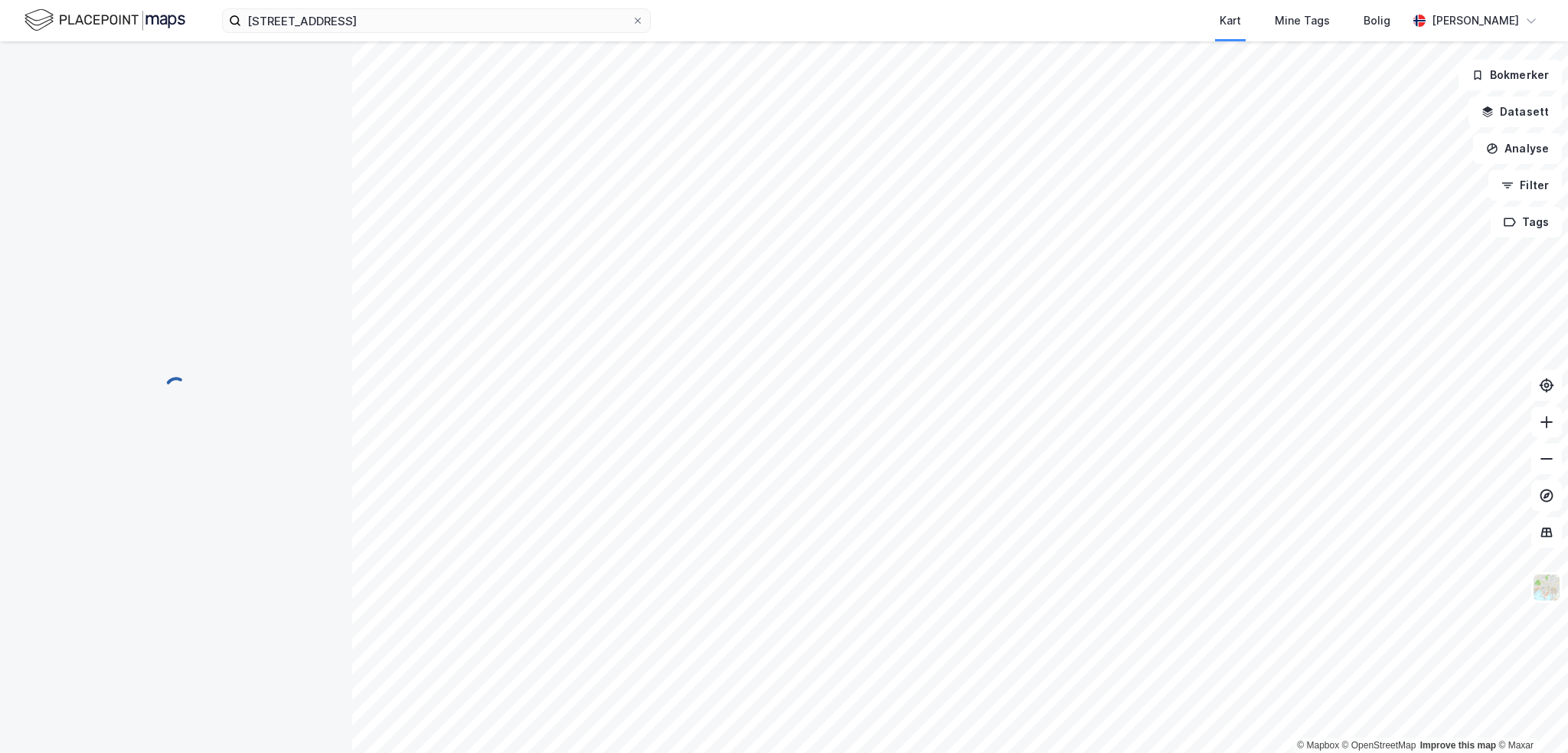
scroll to position [93, 0]
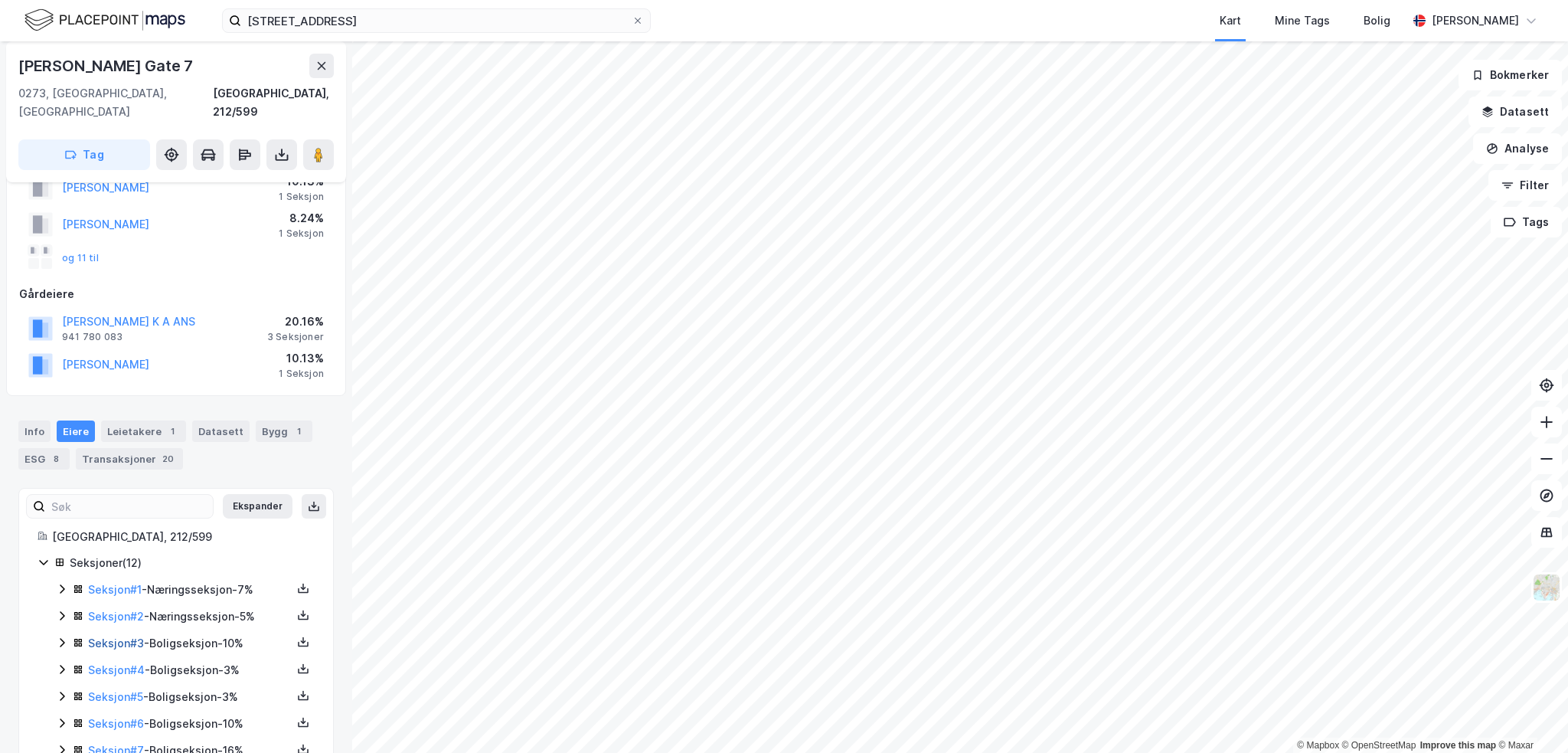
click at [118, 636] on link "Seksjon # 3" at bounding box center [116, 643] width 56 height 13
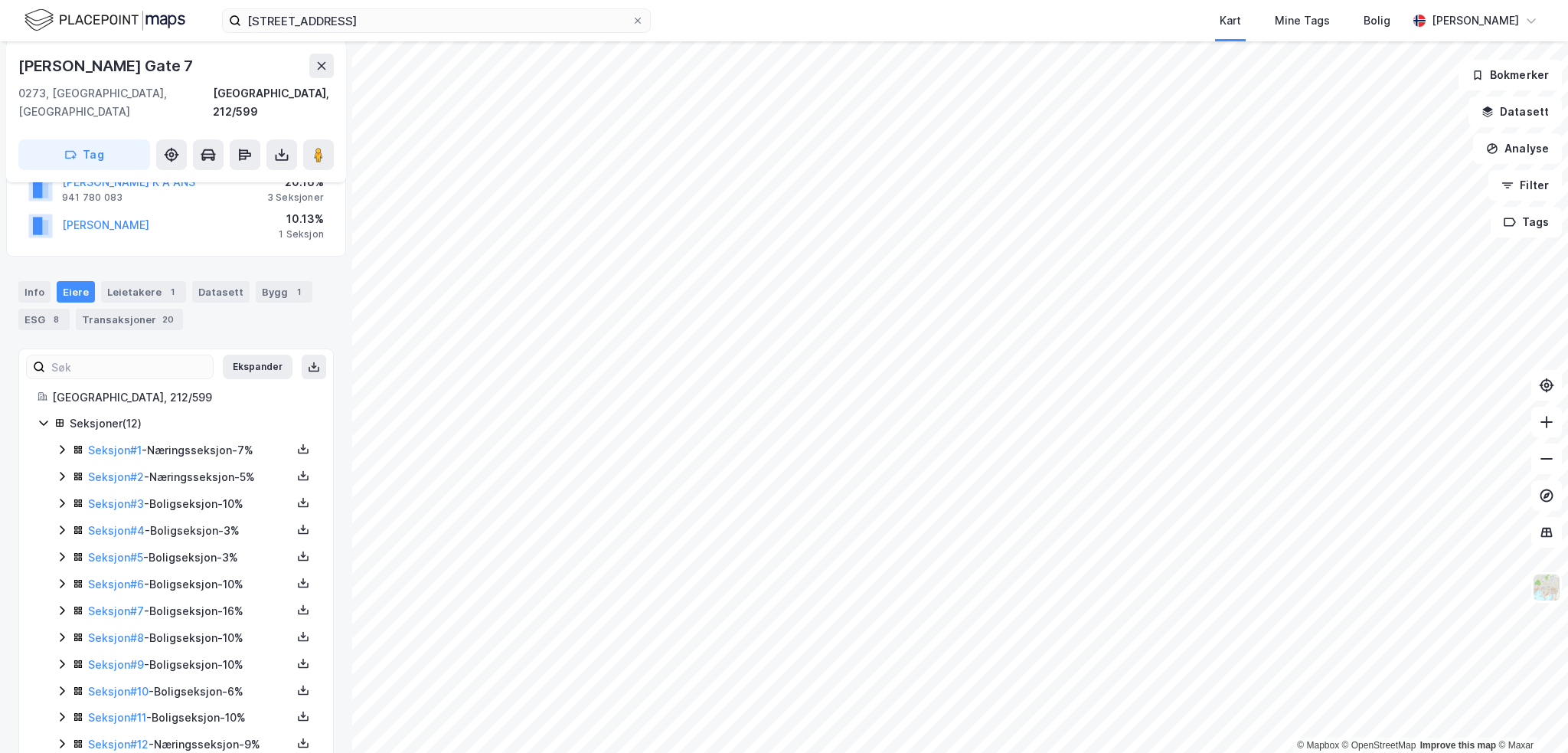
scroll to position [255, 0]
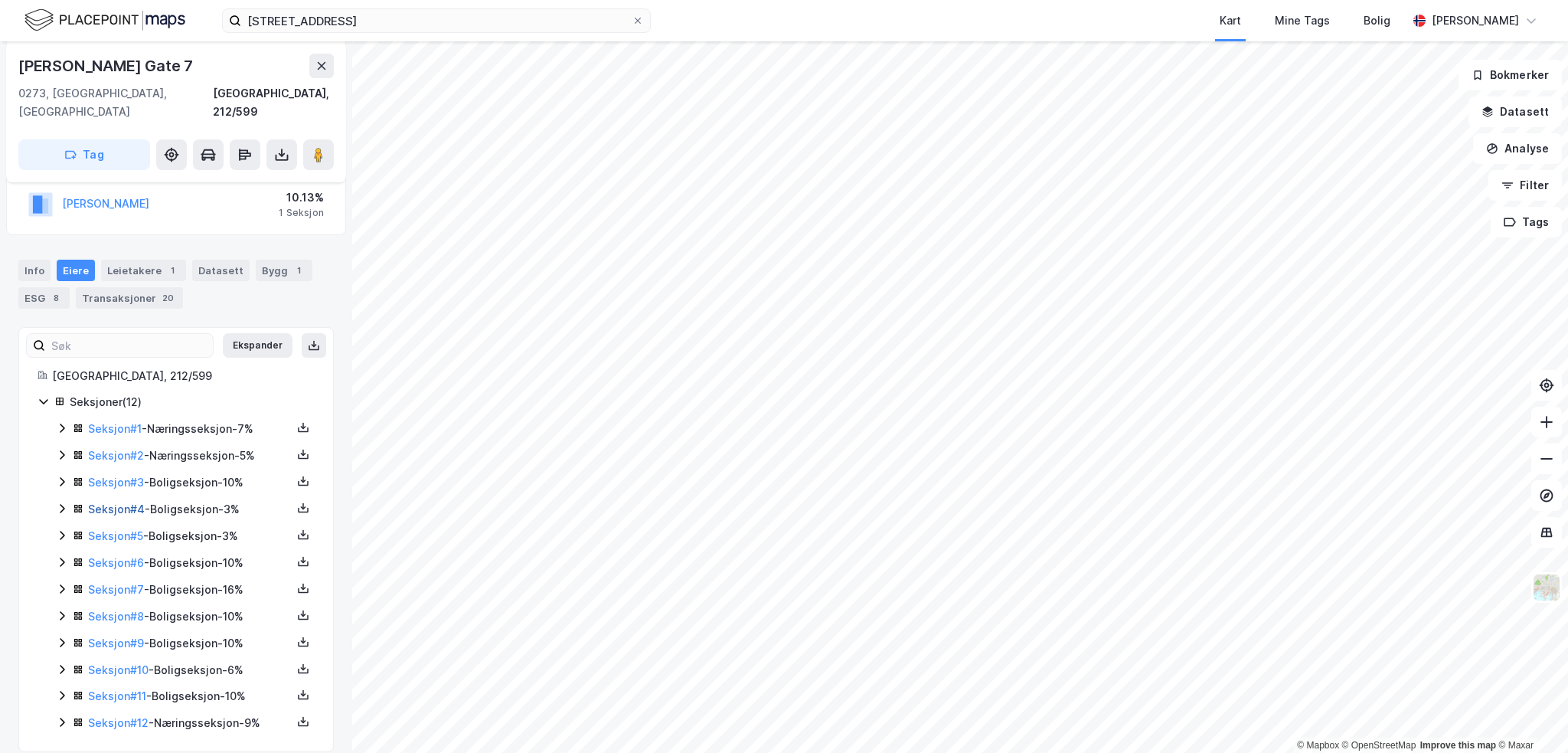
click at [126, 503] on link "Seksjon # 4" at bounding box center [116, 509] width 57 height 13
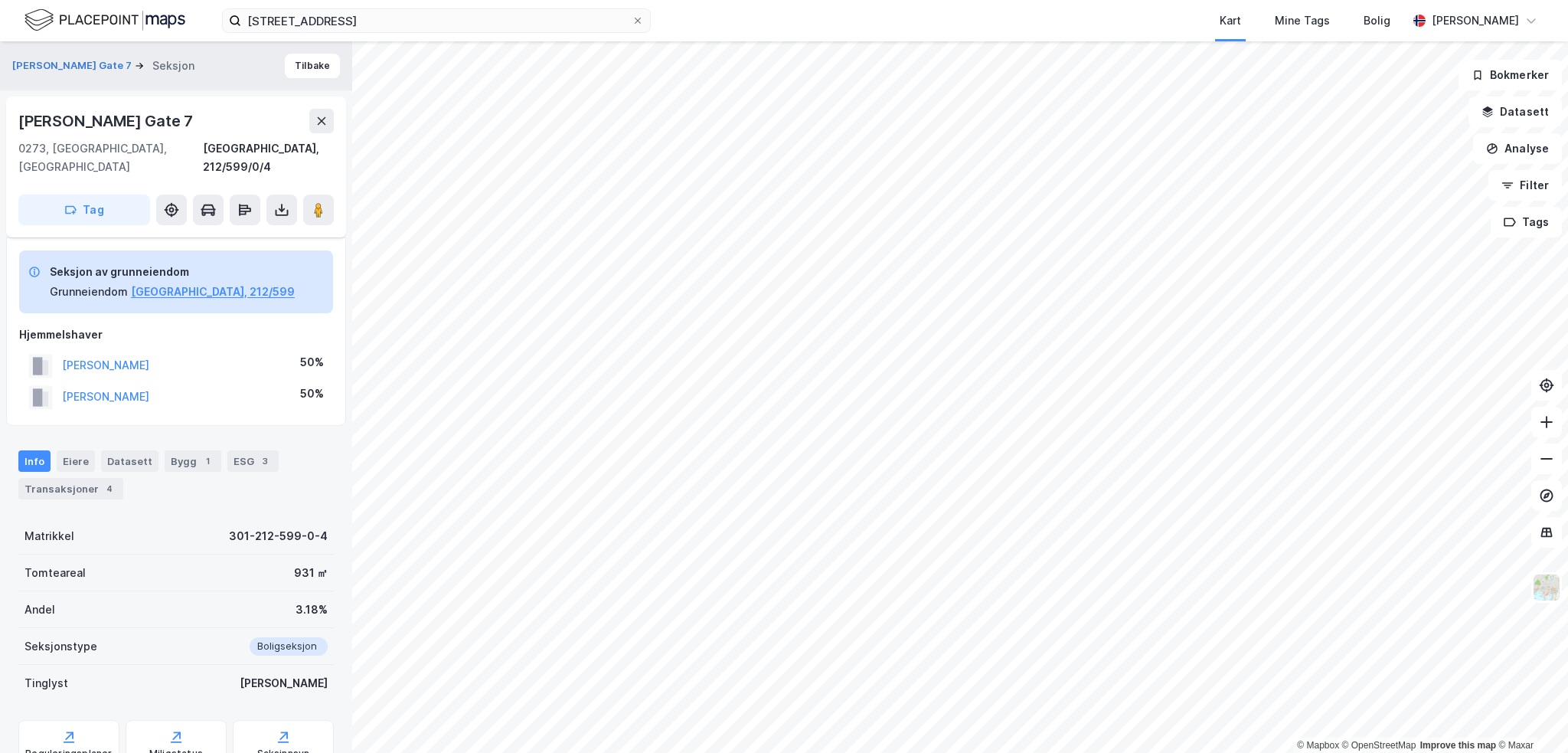
scroll to position [108, 0]
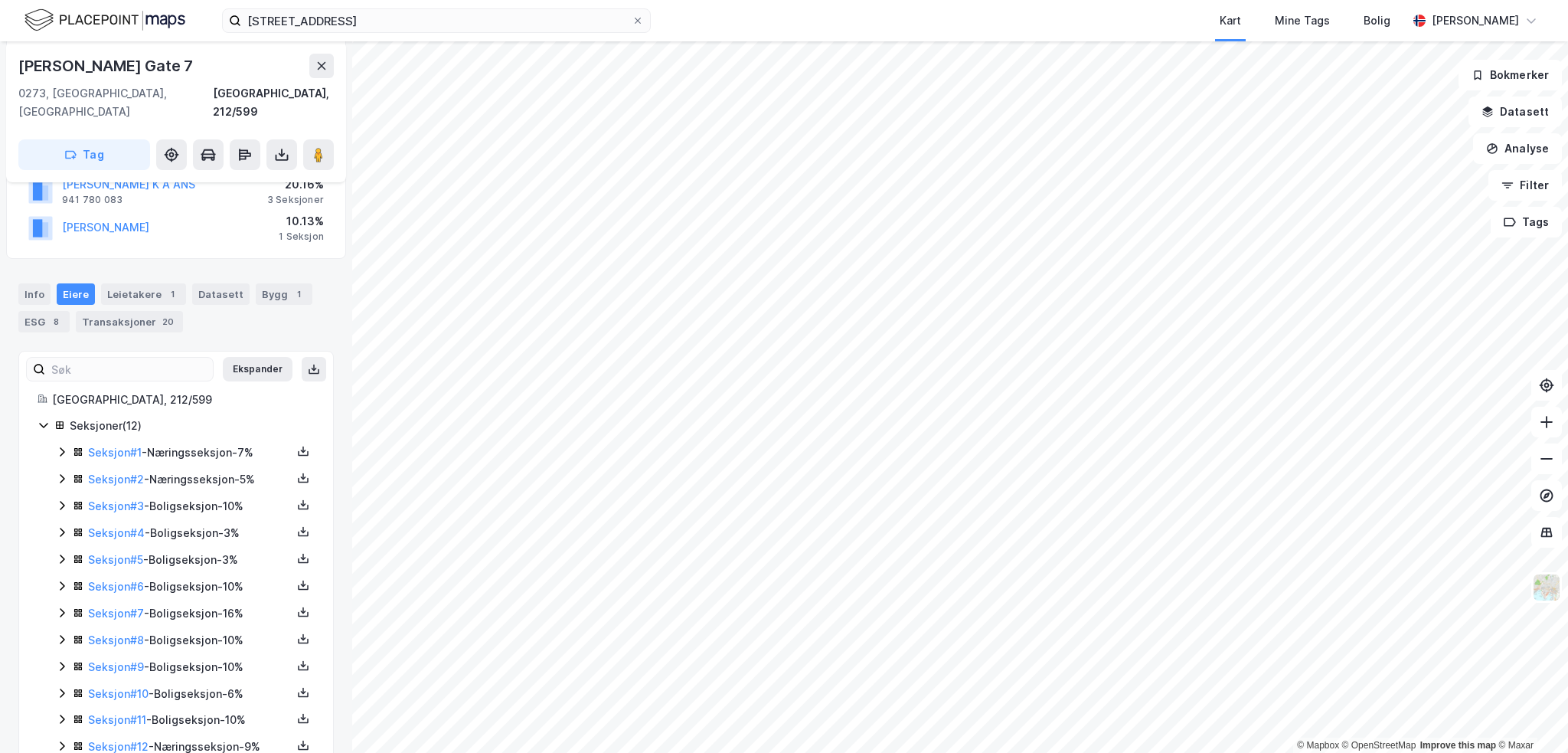
scroll to position [255, 0]
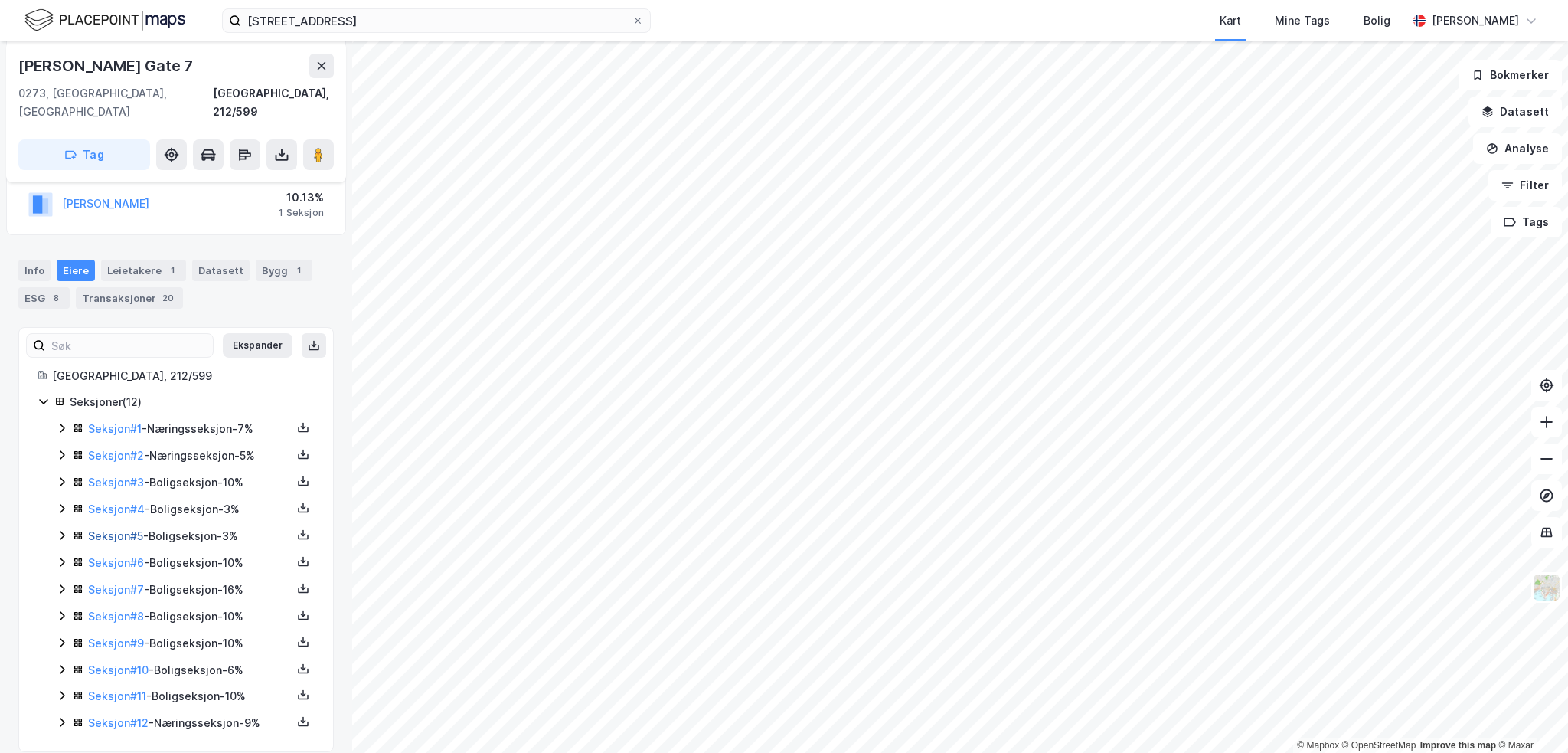
click at [112, 529] on link "Seksjon # 5" at bounding box center [116, 536] width 55 height 13
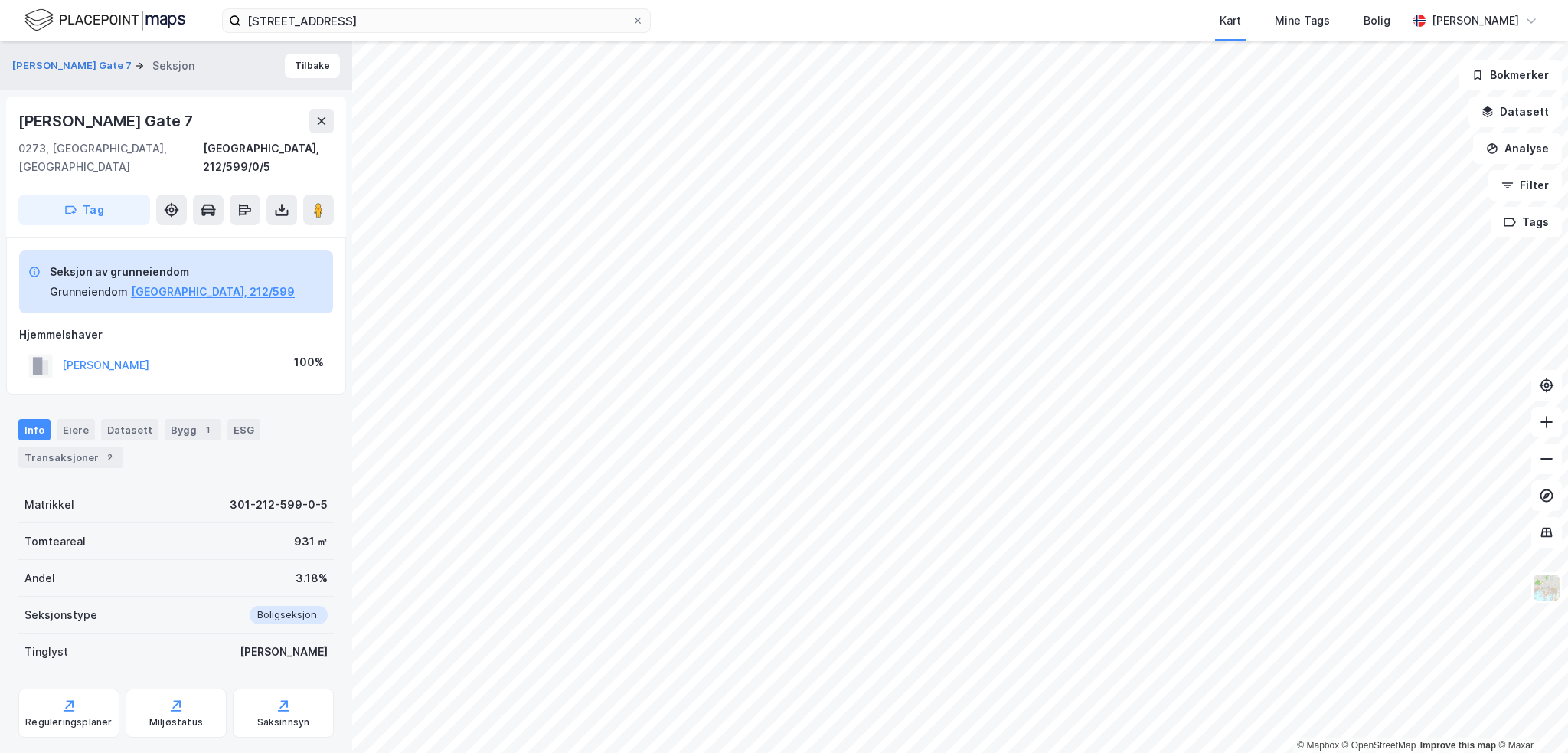
scroll to position [15, 0]
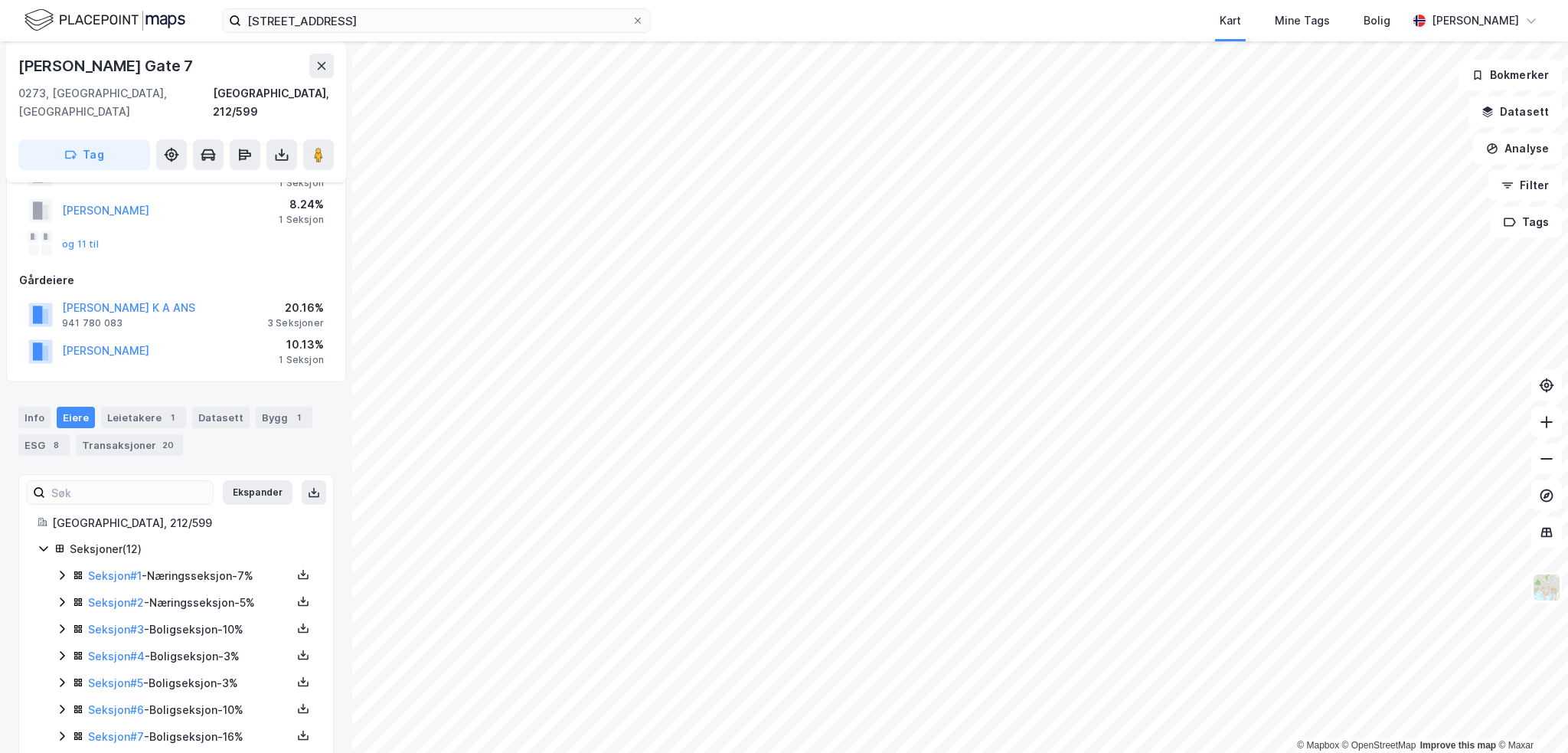
scroll to position [168, 0]
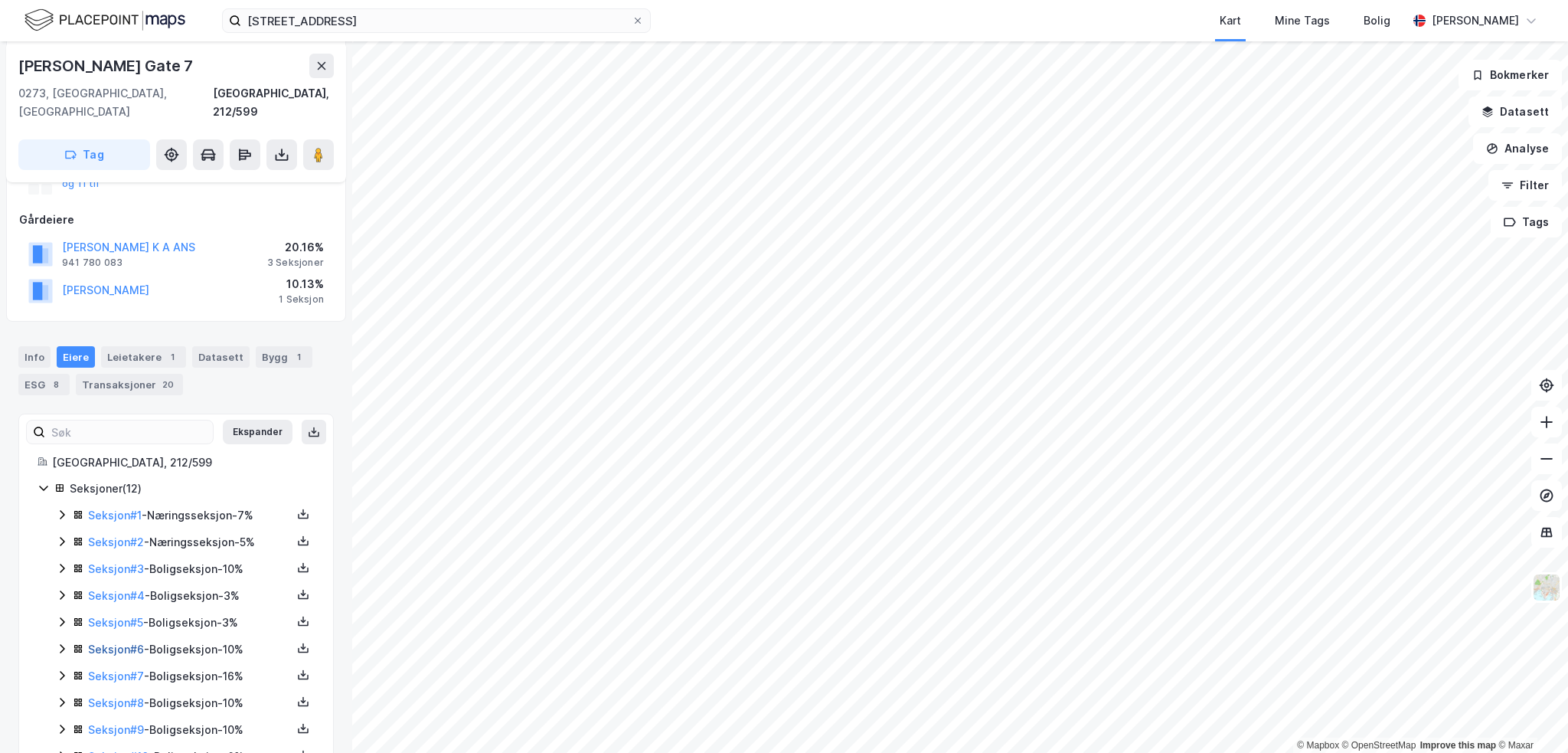
click at [112, 642] on link "Seksjon # 6" at bounding box center [116, 649] width 56 height 13
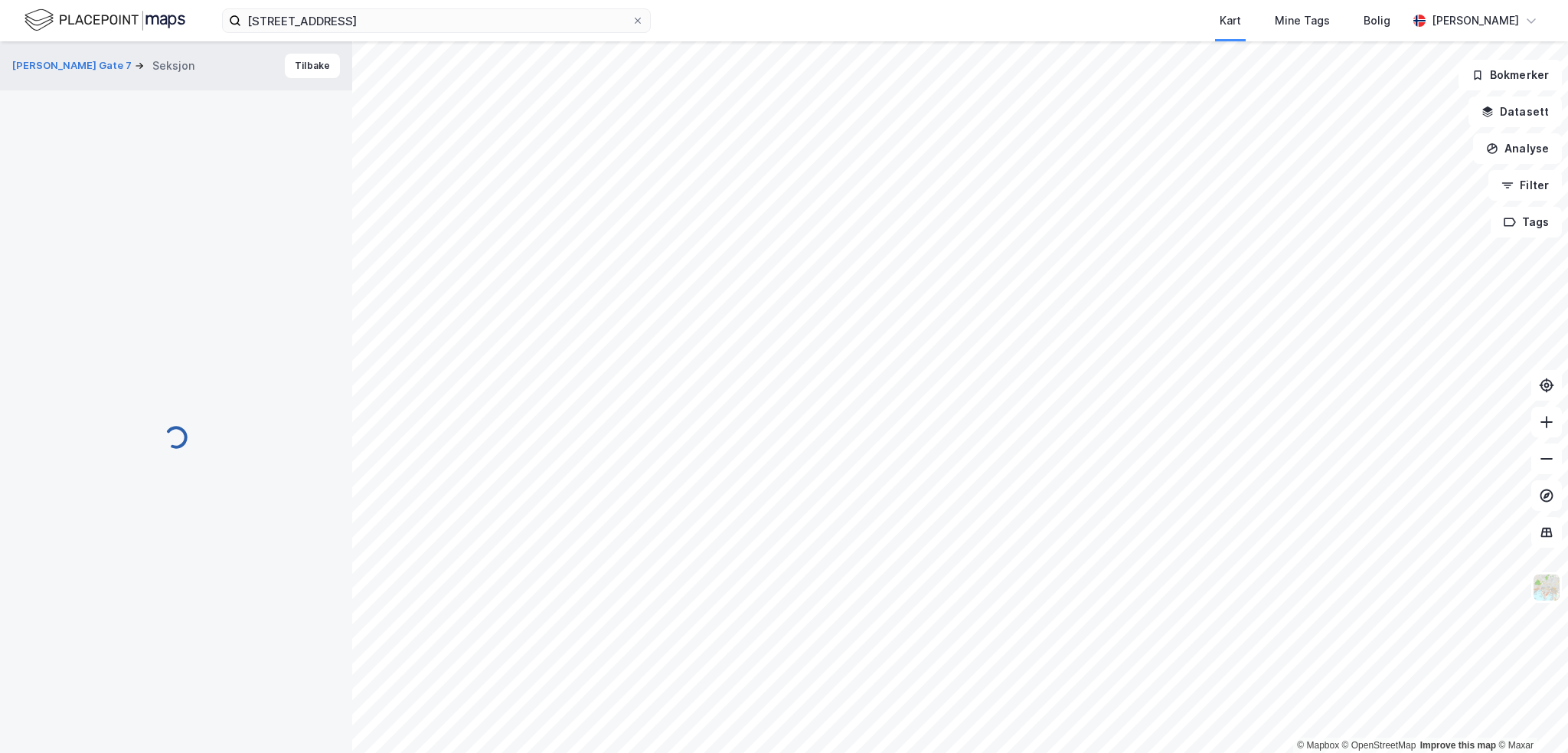
scroll to position [15, 0]
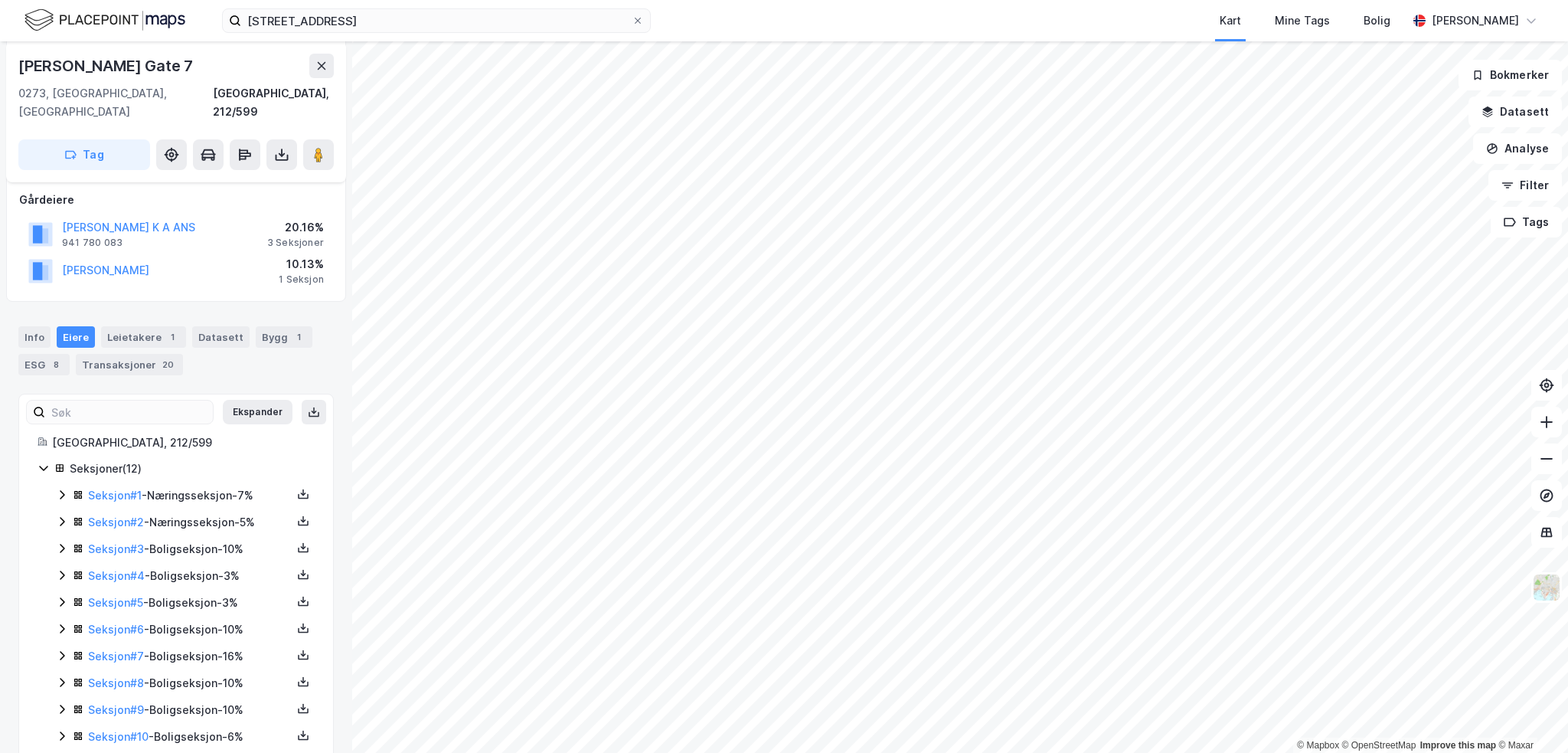
scroll to position [255, 0]
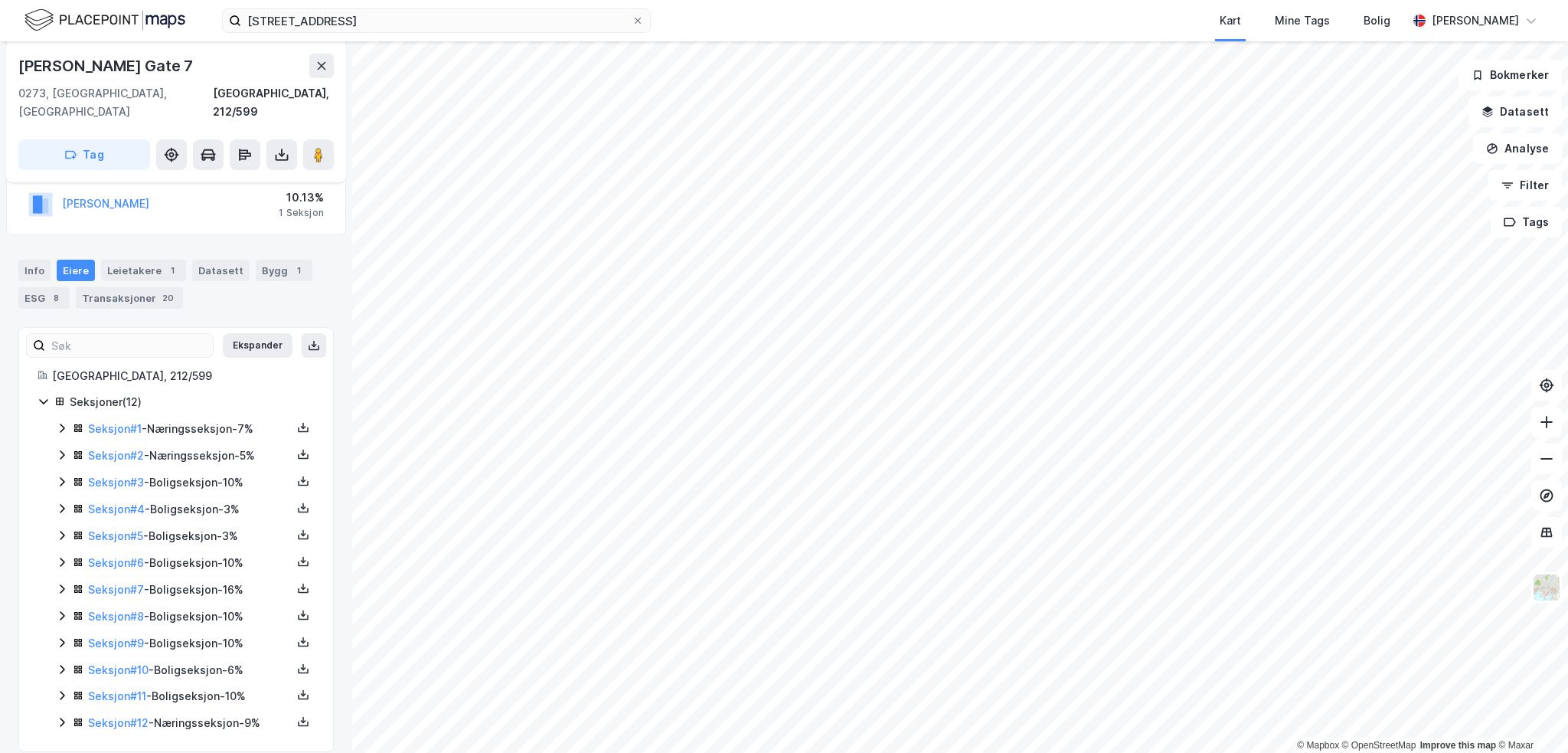
click at [116, 580] on div "Seksjon # 7 - Boligseksjon - 16%" at bounding box center [190, 589] width 203 height 18
click at [119, 583] on link "Seksjon # 7" at bounding box center [116, 589] width 56 height 13
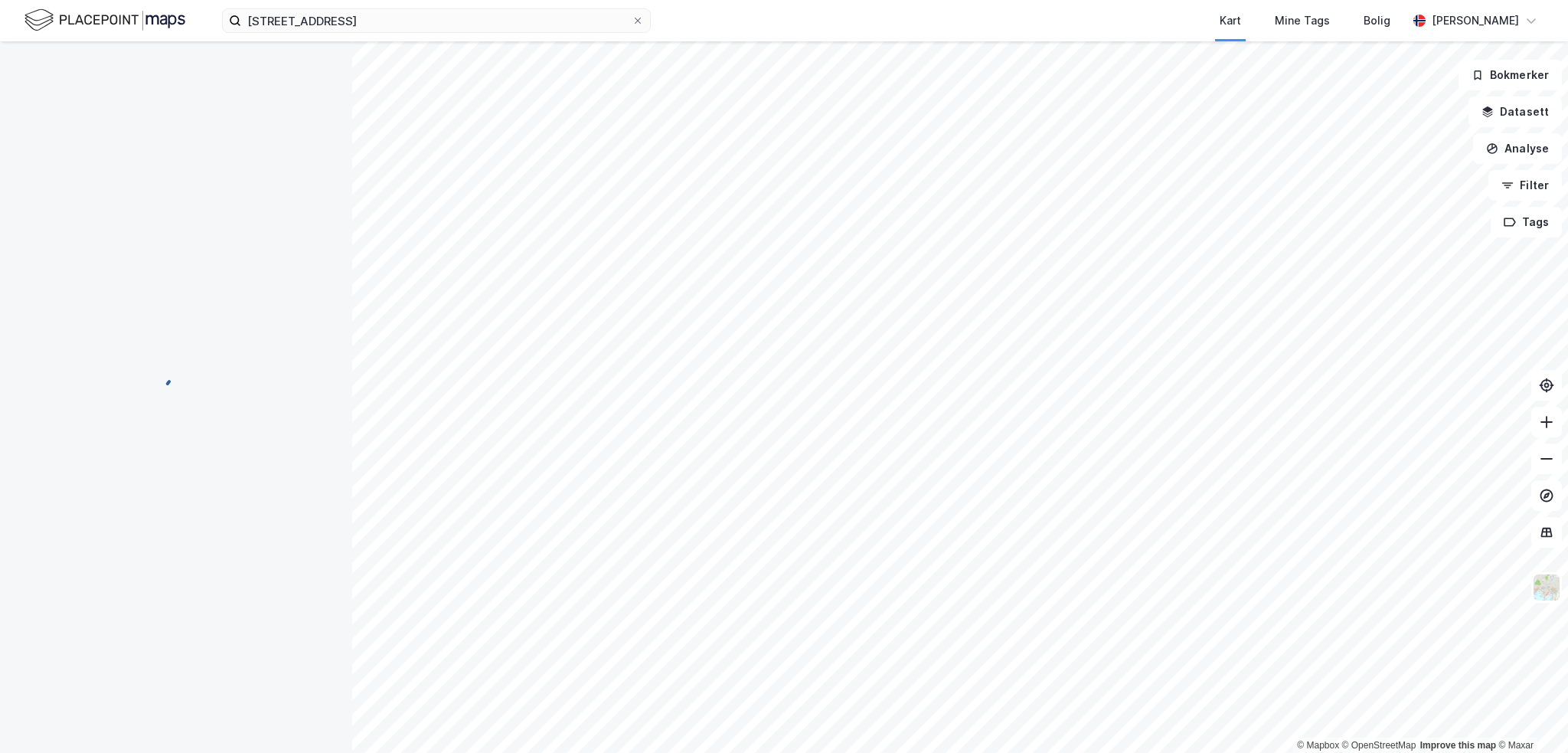
scroll to position [108, 0]
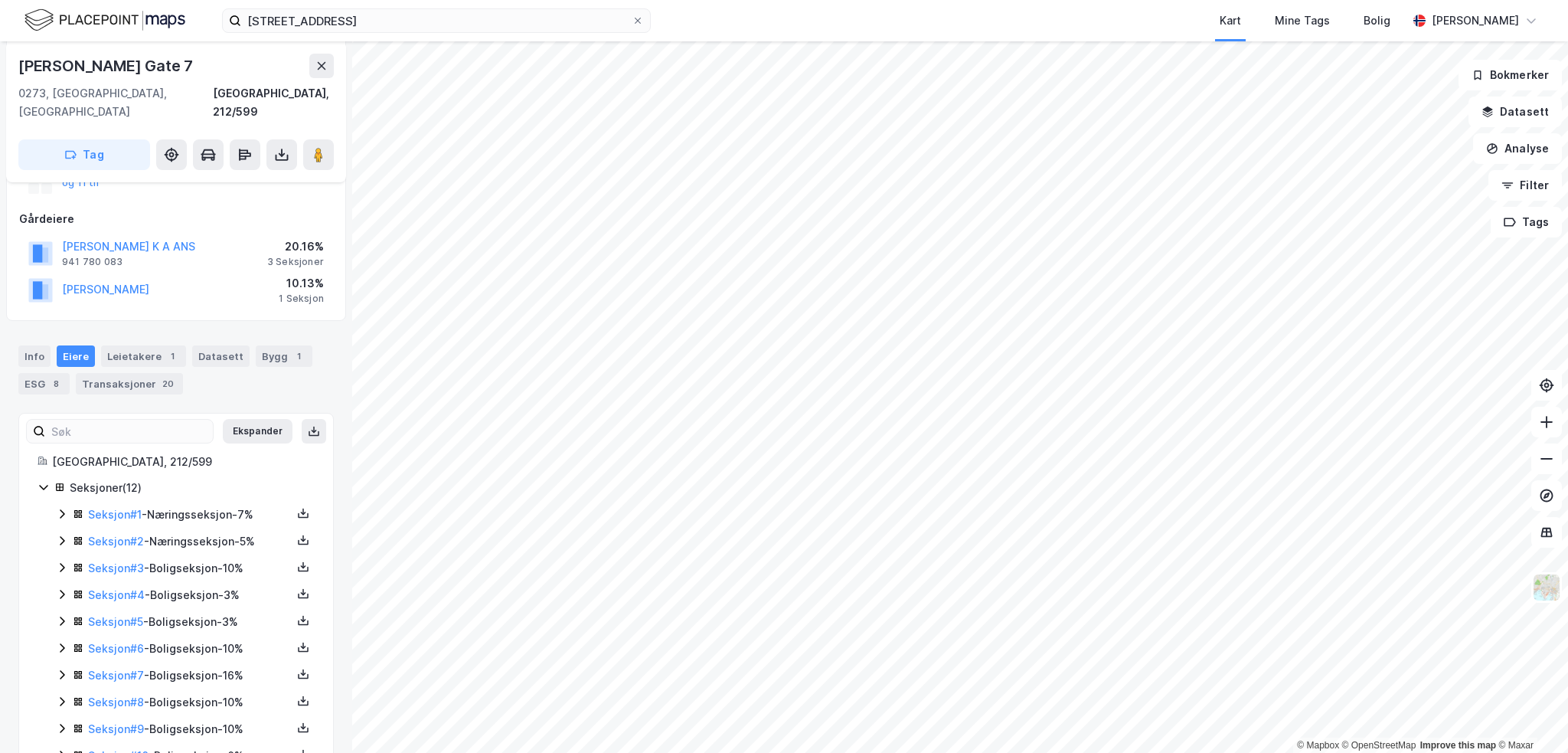
scroll to position [255, 0]
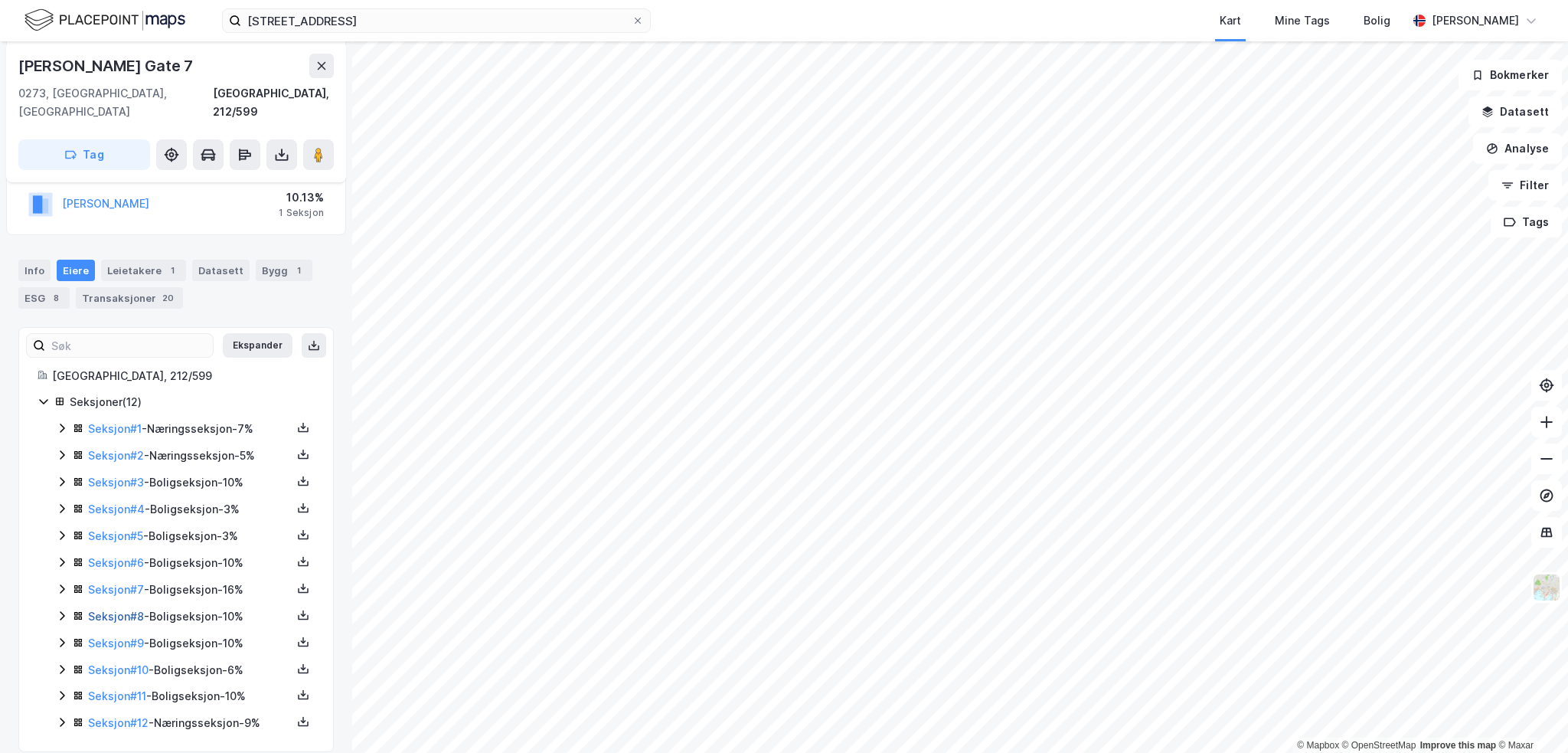
click at [116, 610] on link "Seksjon # 8" at bounding box center [116, 617] width 56 height 13
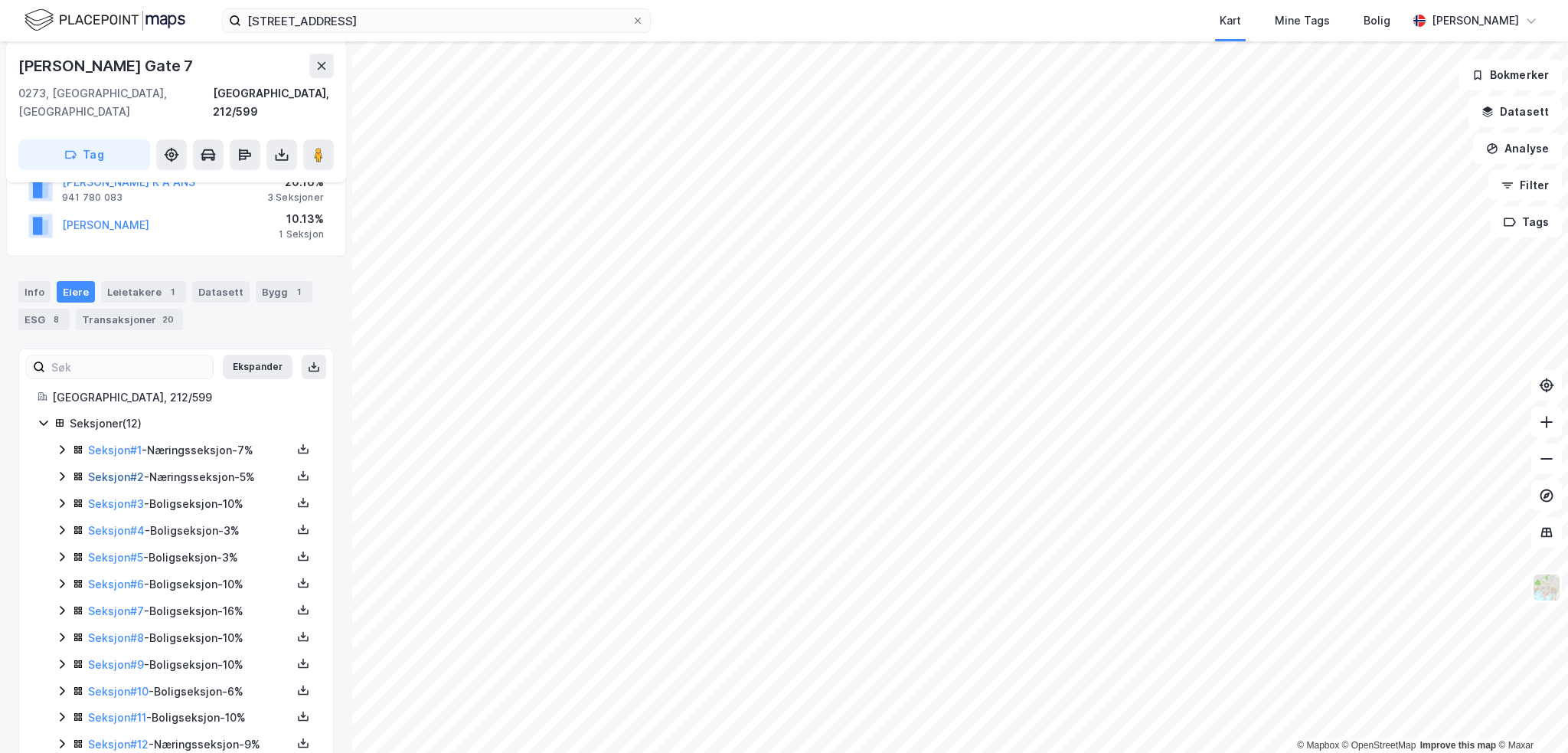
scroll to position [255, 0]
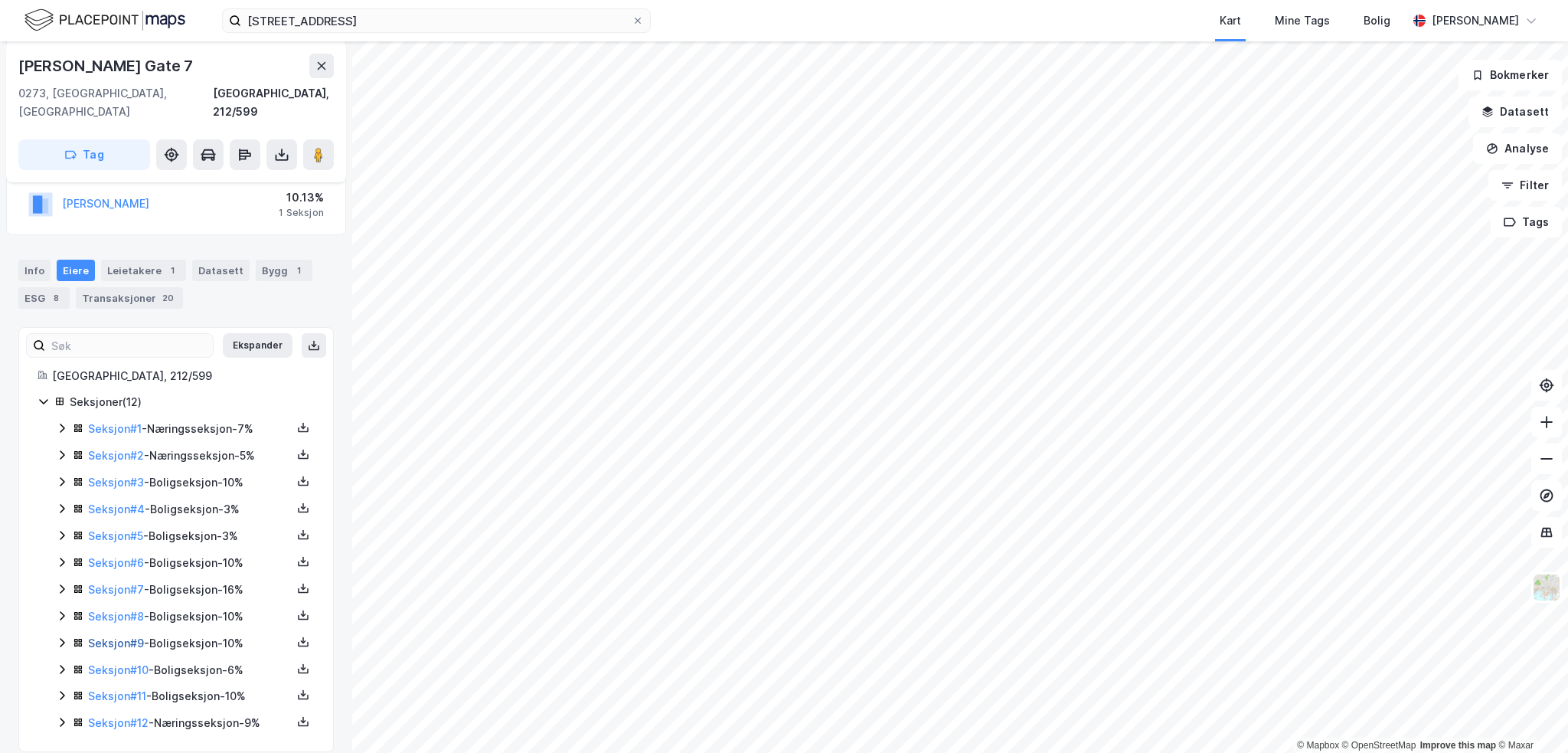
click at [108, 636] on link "Seksjon # 9" at bounding box center [116, 643] width 56 height 13
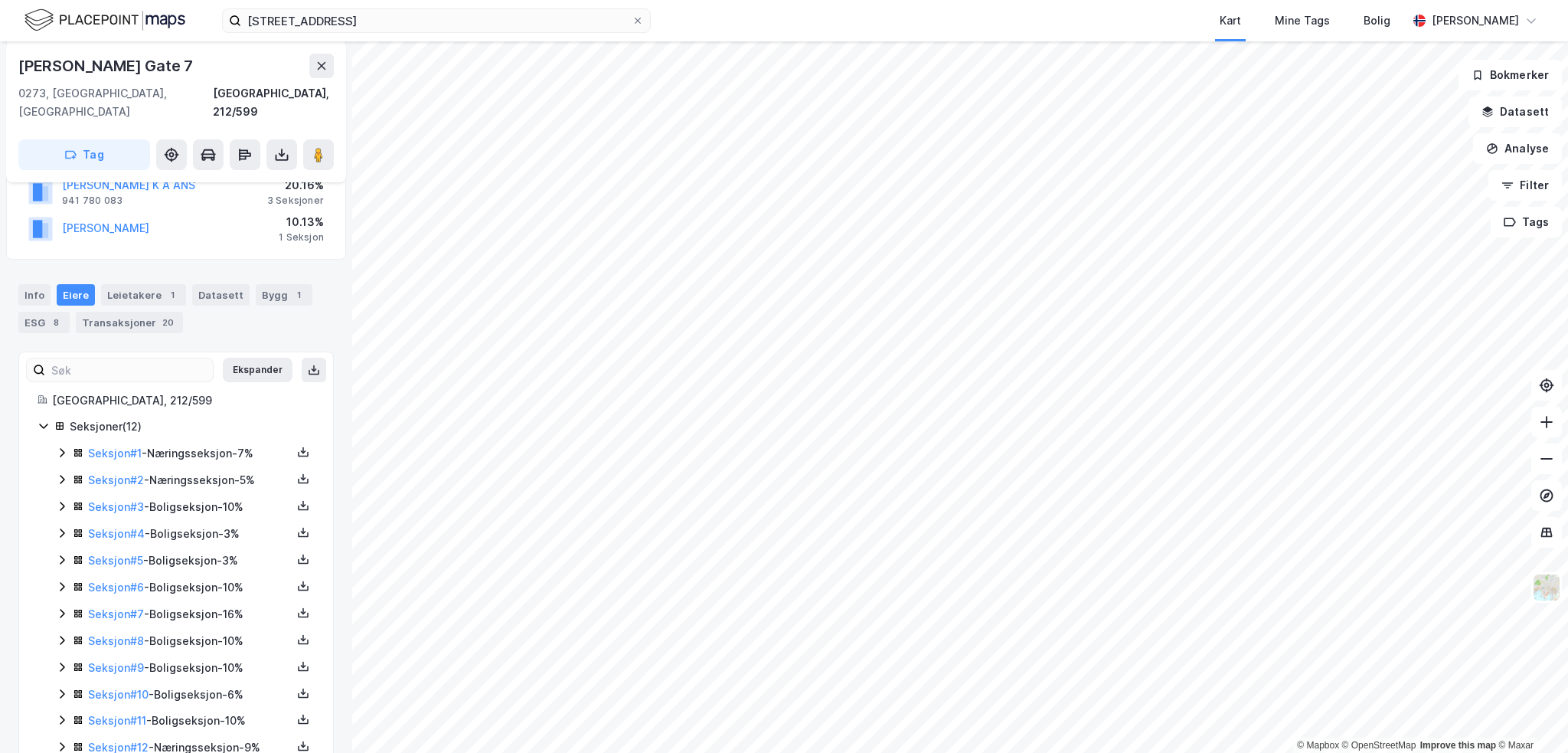
scroll to position [255, 0]
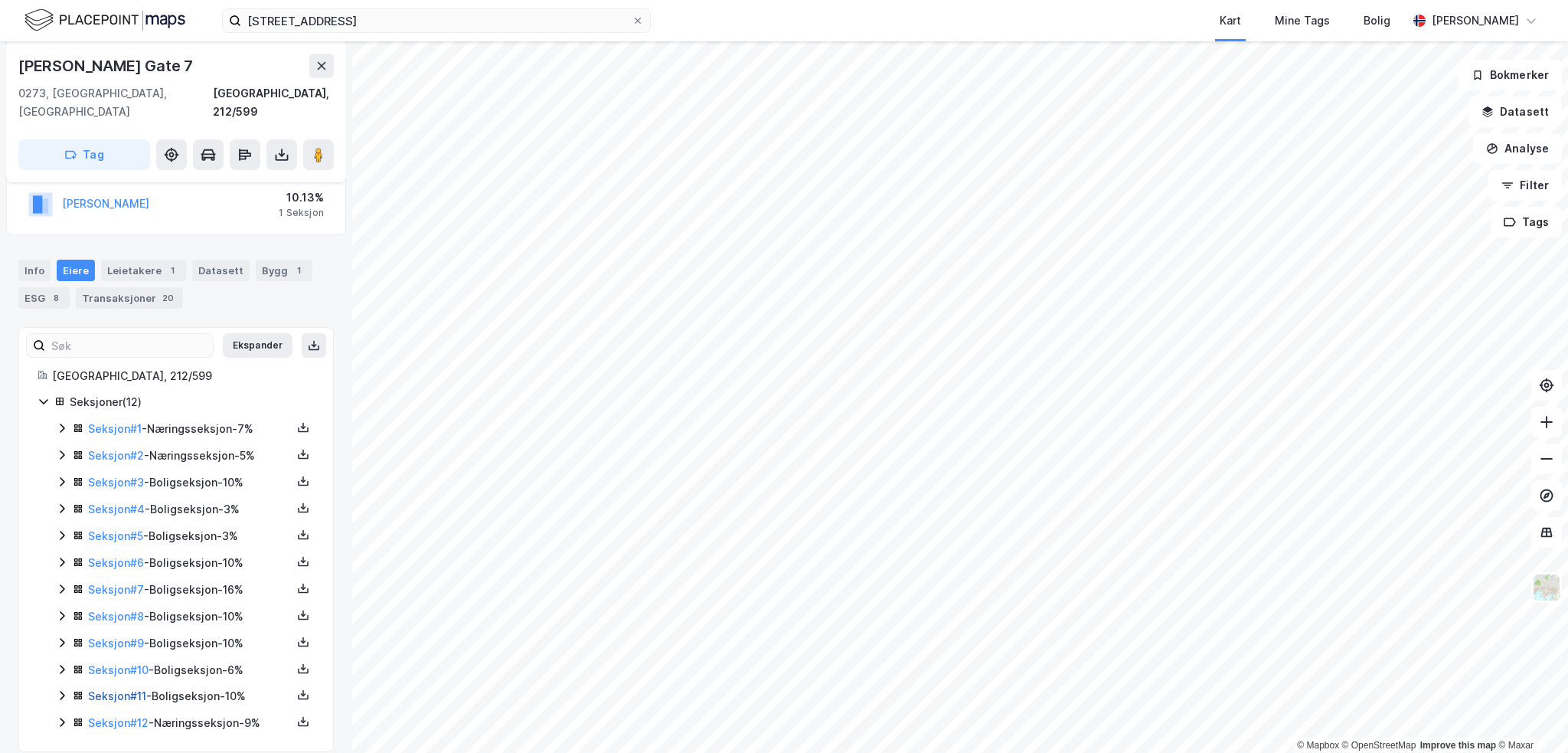
click at [131, 689] on link "Seksjon # 11" at bounding box center [117, 696] width 58 height 13
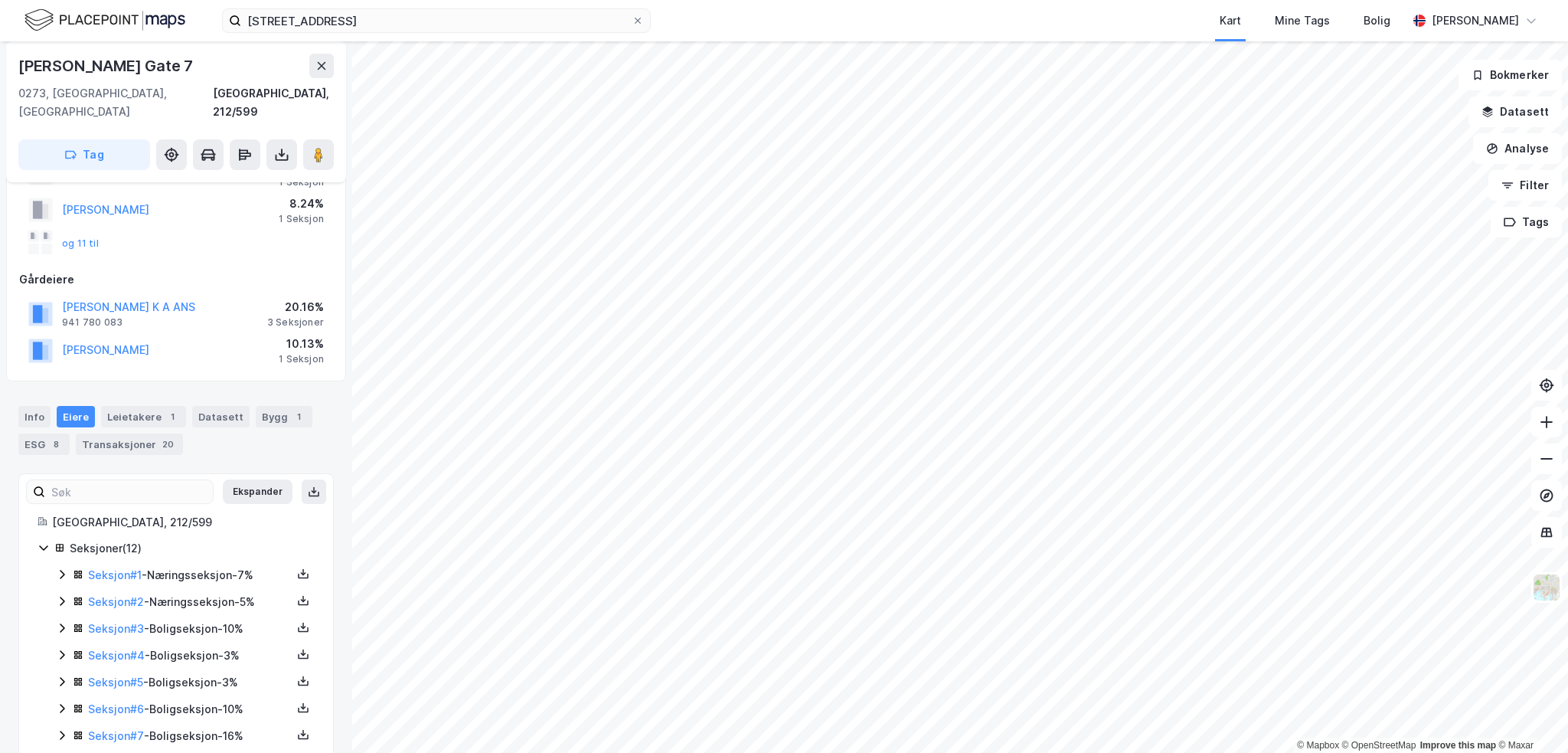
scroll to position [255, 0]
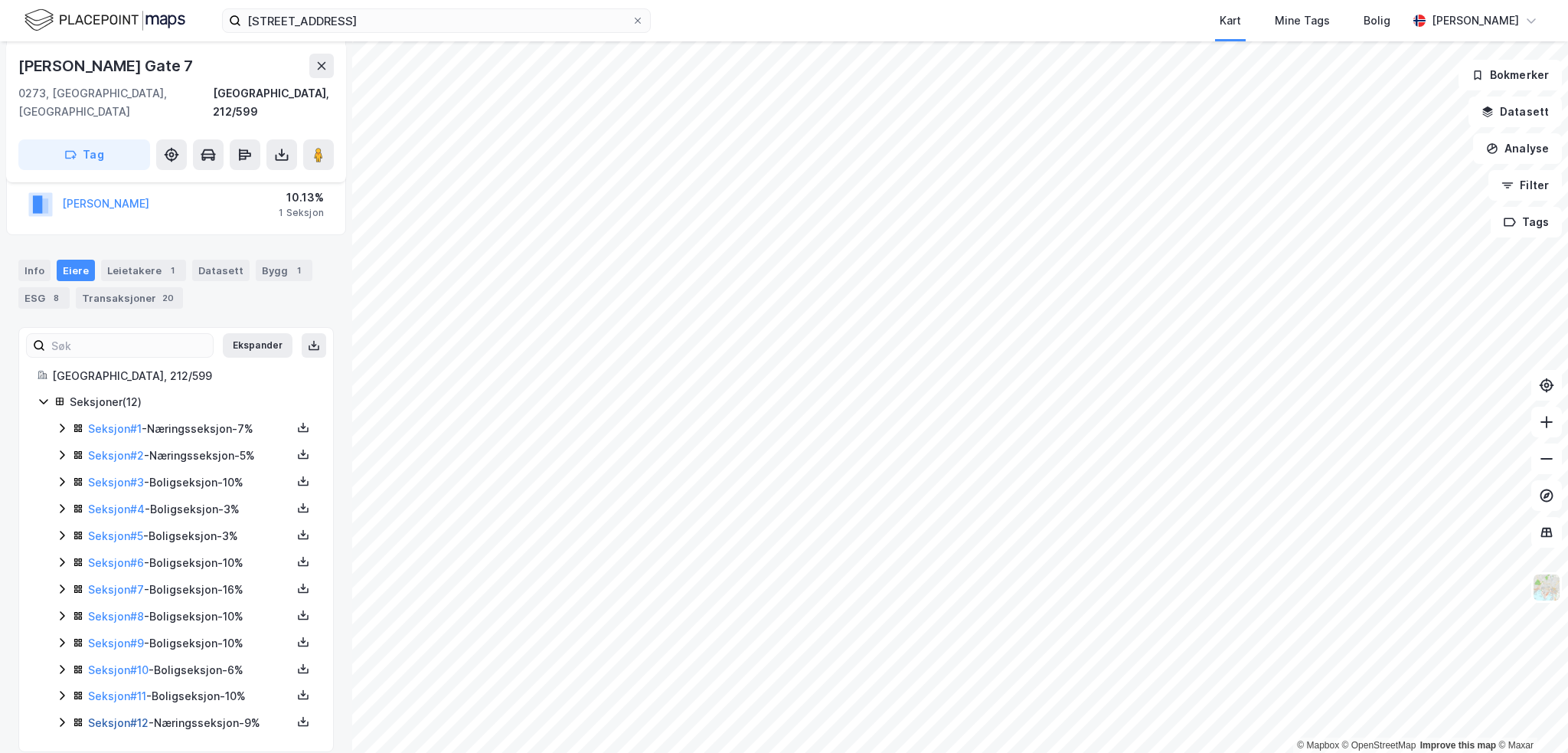
click at [128, 716] on link "Seksjon # 12" at bounding box center [118, 722] width 60 height 13
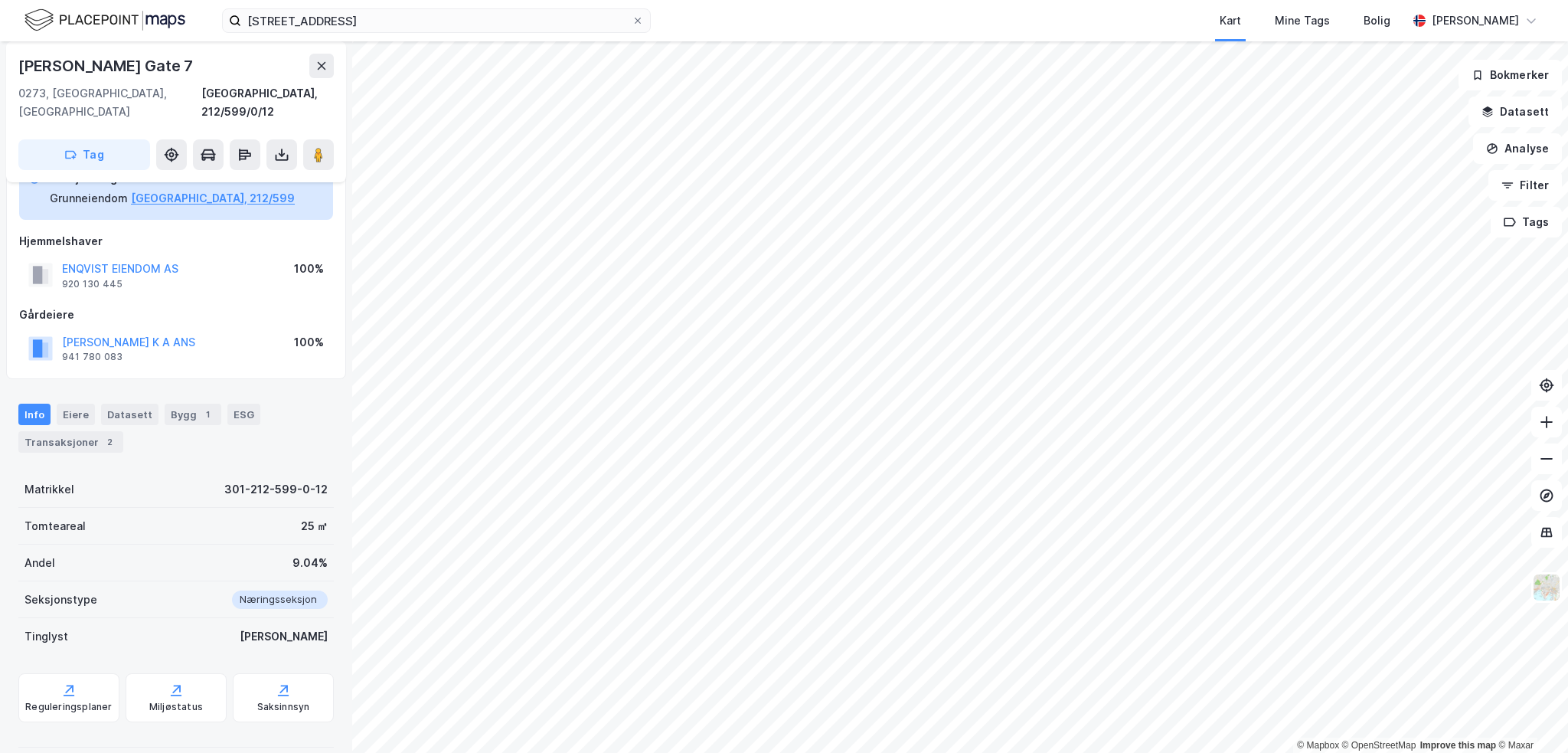
scroll to position [93, 0]
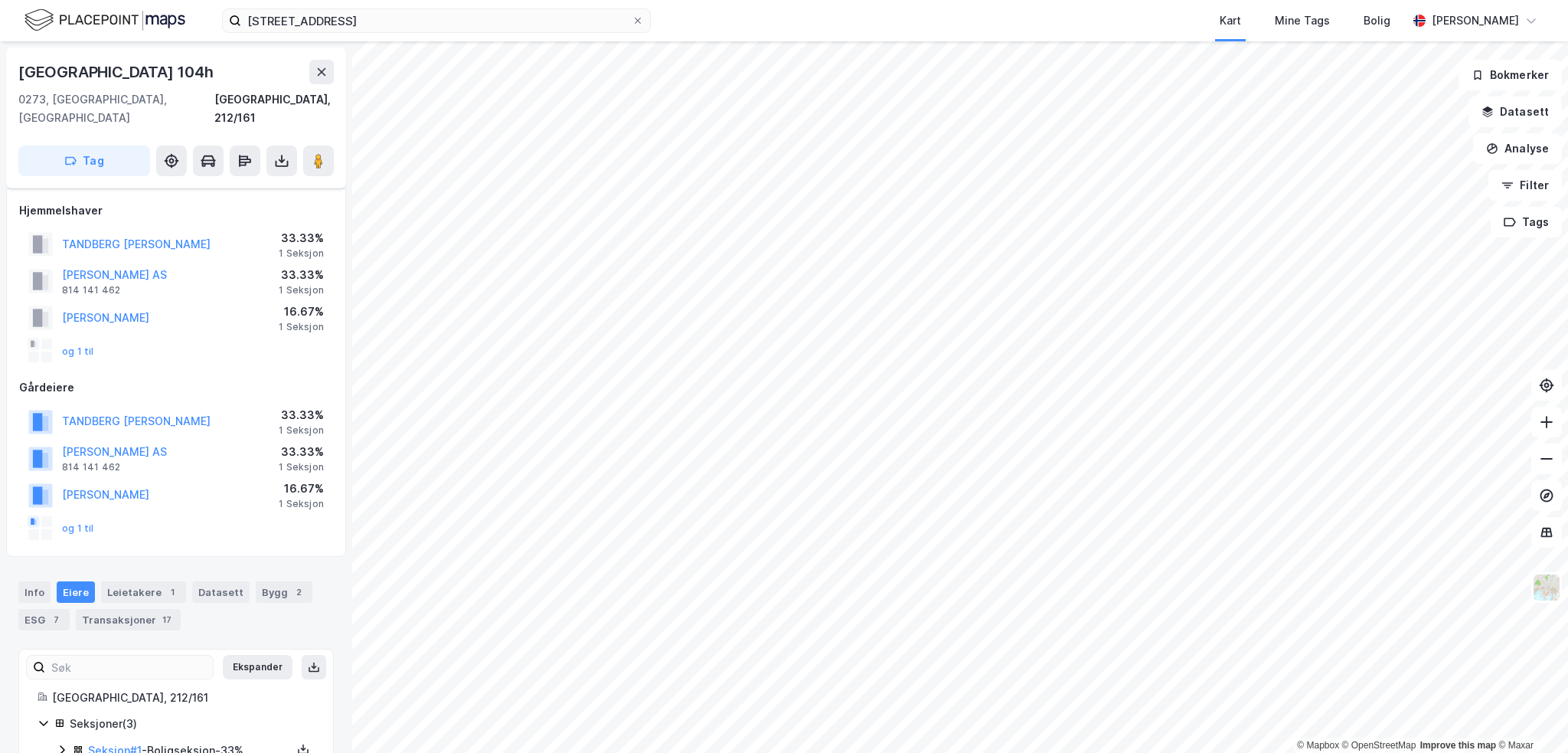
scroll to position [79, 0]
